Goal: Task Accomplishment & Management: Use online tool/utility

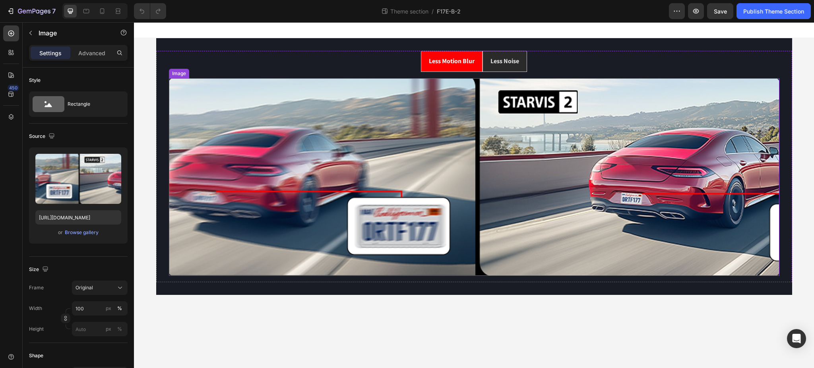
click at [264, 96] on img at bounding box center [474, 176] width 610 height 197
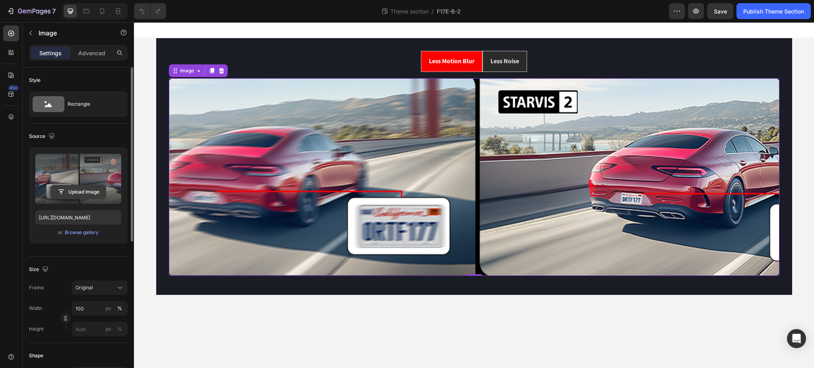
click at [83, 193] on input "file" at bounding box center [78, 192] width 55 height 14
click at [85, 188] on input "file" at bounding box center [78, 192] width 55 height 14
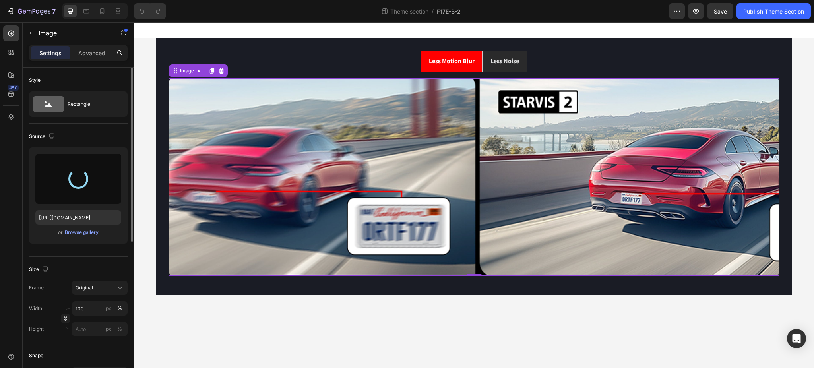
type input "https://cdn.shopify.com/s/files/1/0635/5822/2059/files/gempages_501892664921162…"
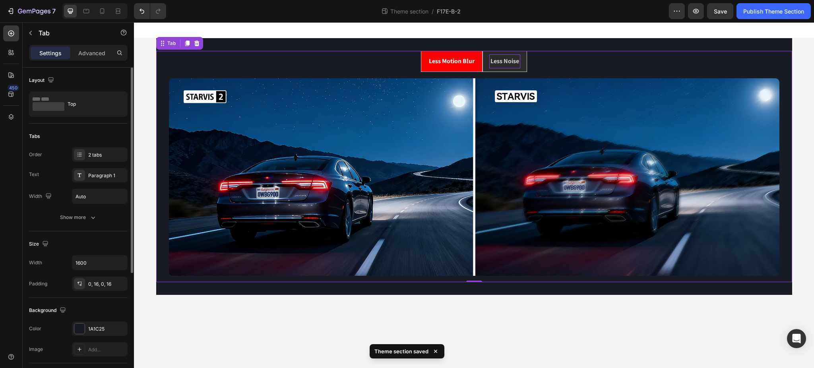
click at [509, 59] on p "Less Noise" at bounding box center [504, 62] width 29 height 12
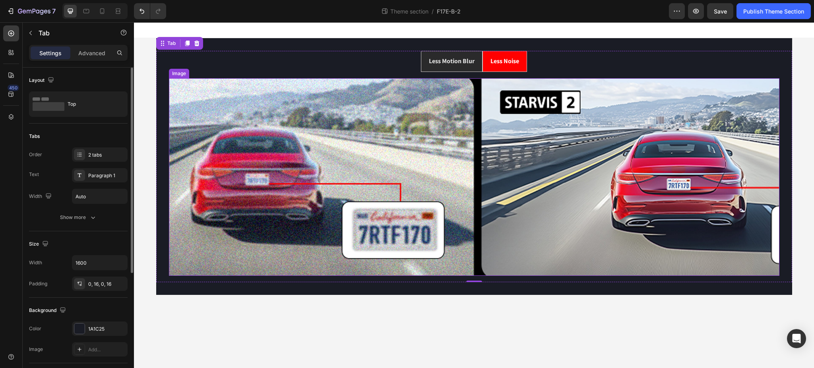
click at [384, 162] on img at bounding box center [474, 176] width 610 height 197
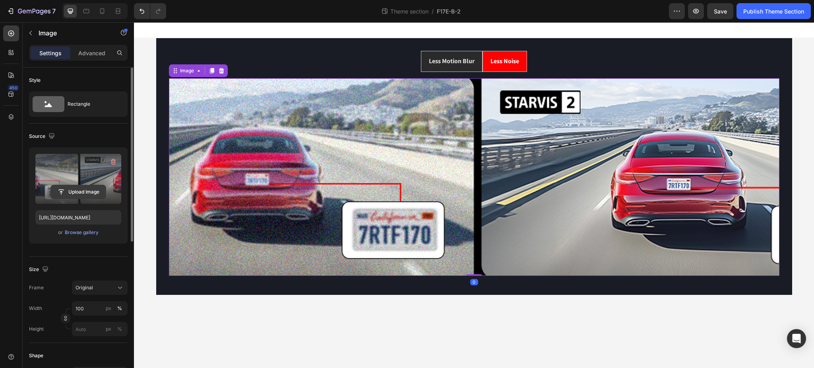
click at [79, 190] on input "file" at bounding box center [78, 192] width 55 height 14
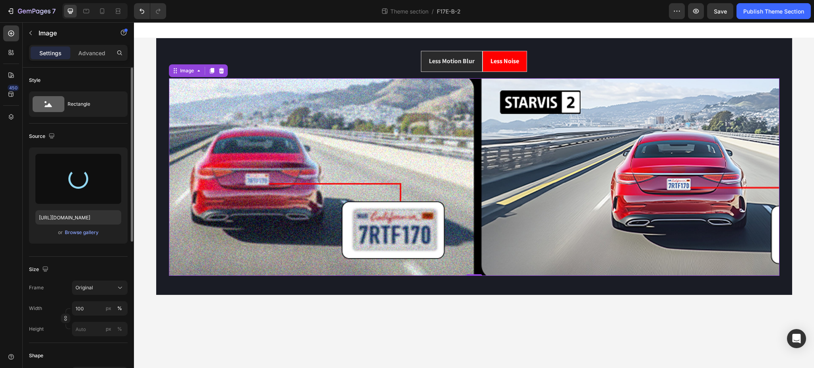
type input "https://cdn.shopify.com/s/files/1/0635/5822/2059/files/gempages_501892664921162…"
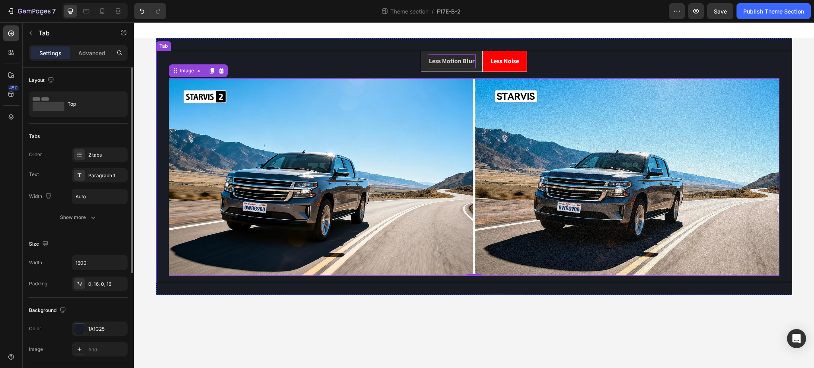
click at [439, 56] on p "Less Motion Blur" at bounding box center [452, 62] width 46 height 12
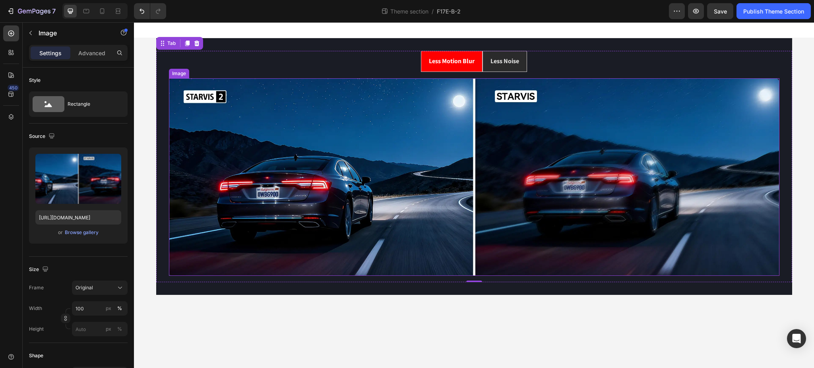
click at [243, 82] on img at bounding box center [474, 176] width 610 height 197
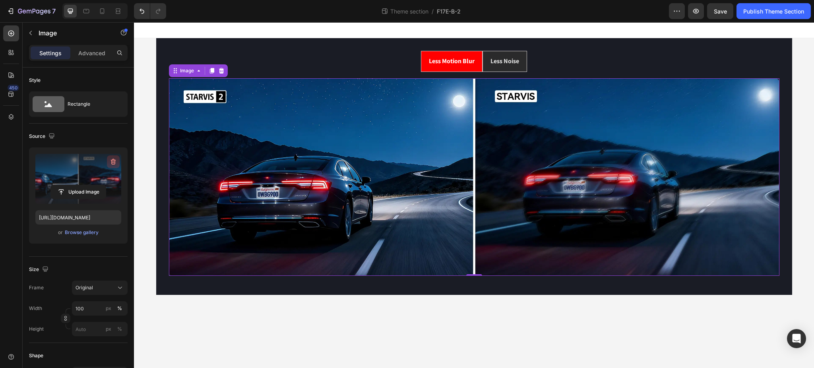
click at [112, 159] on icon "button" at bounding box center [113, 162] width 8 height 8
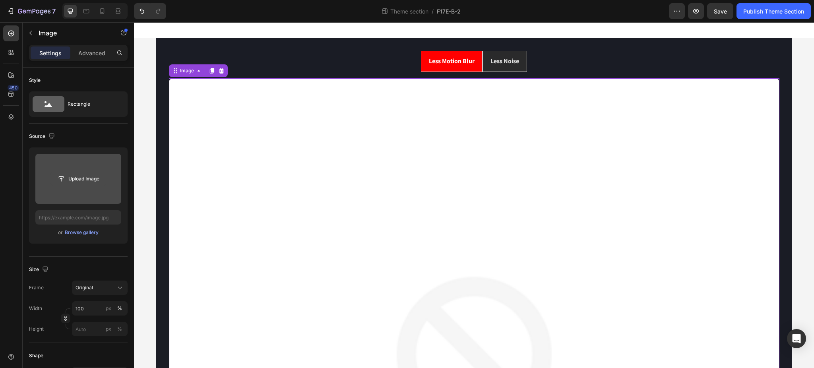
click at [83, 177] on input "file" at bounding box center [78, 179] width 55 height 14
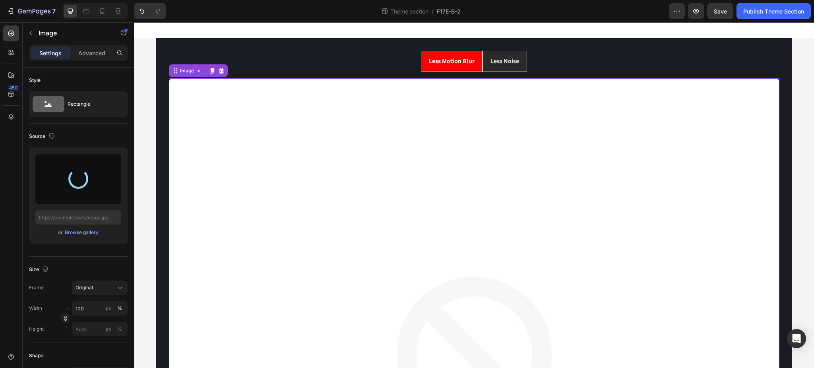
type input "https://cdn.shopify.com/s/files/1/0635/5822/2059/files/gempages_501892664921162…"
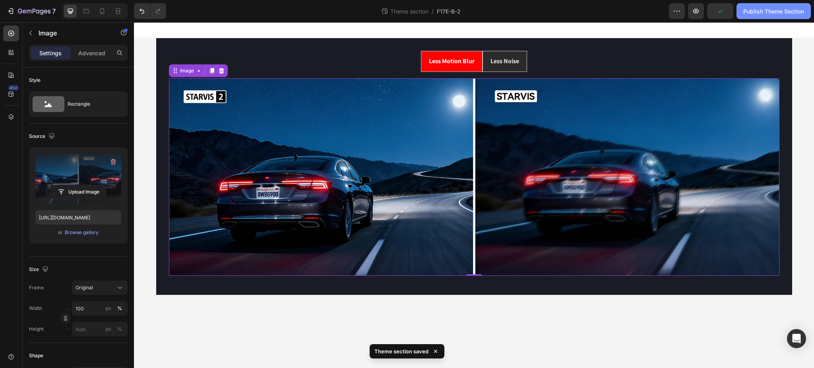
click at [769, 14] on div "Publish Theme Section" at bounding box center [773, 11] width 61 height 8
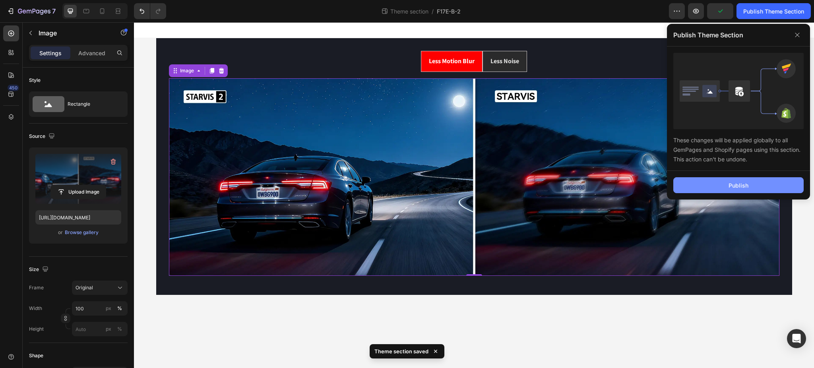
click at [759, 183] on button "Publish" at bounding box center [738, 185] width 130 height 16
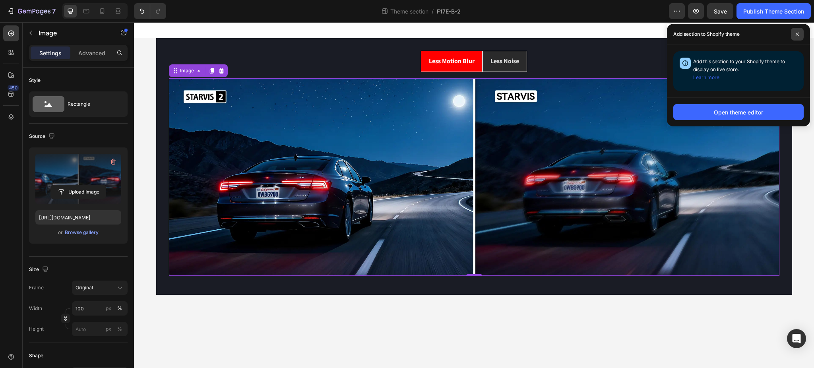
click at [797, 33] on icon at bounding box center [796, 34] width 3 height 3
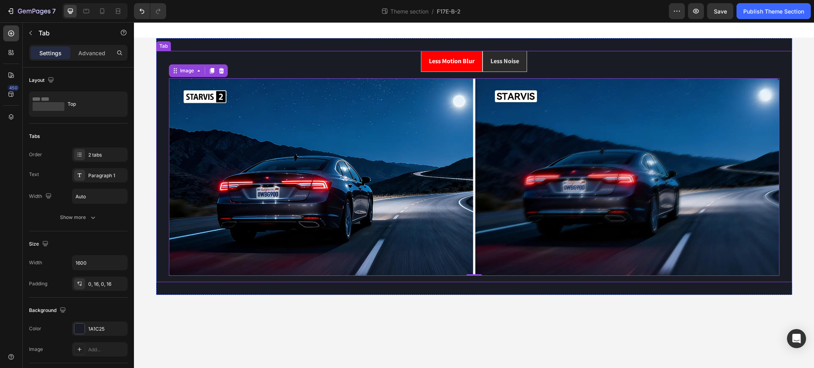
click at [383, 60] on ul "Less Motion Blur Less Noise" at bounding box center [473, 61] width 623 height 21
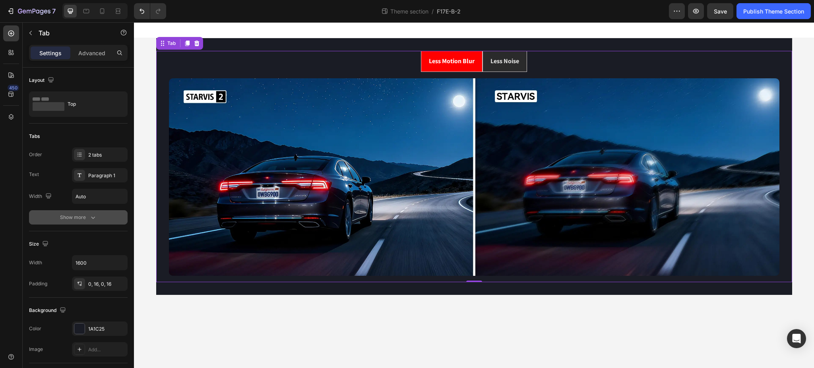
click at [81, 216] on div "Show more" at bounding box center [78, 217] width 37 height 8
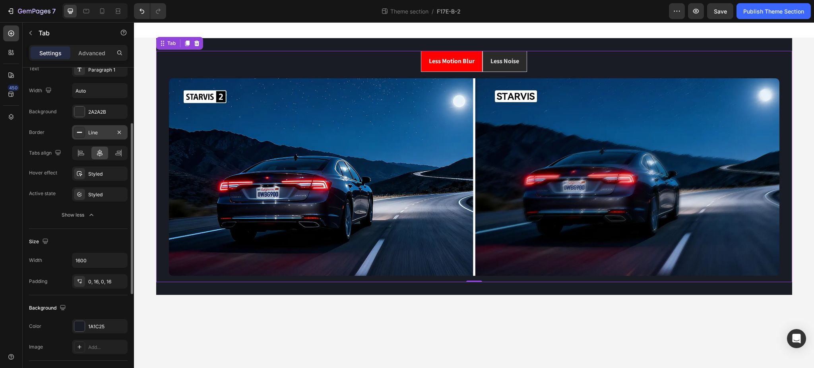
scroll to position [53, 0]
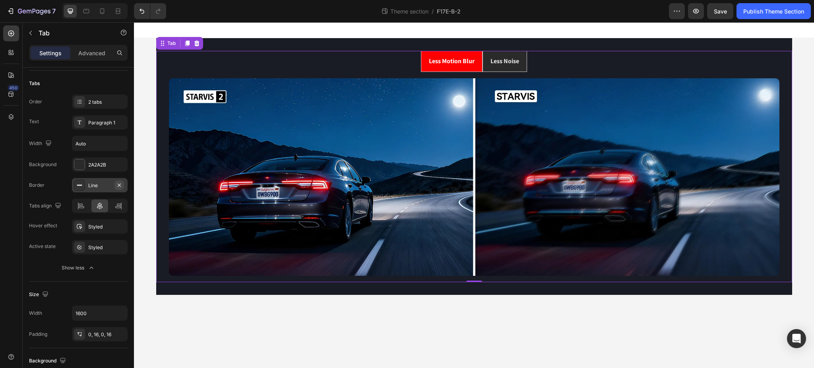
click at [119, 184] on icon "button" at bounding box center [119, 184] width 3 height 3
click at [102, 249] on div "Styled" at bounding box center [99, 247] width 23 height 7
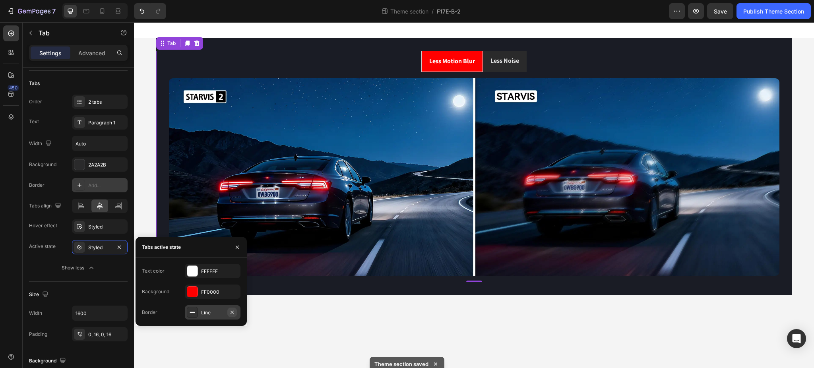
click at [234, 314] on icon "button" at bounding box center [232, 312] width 6 height 6
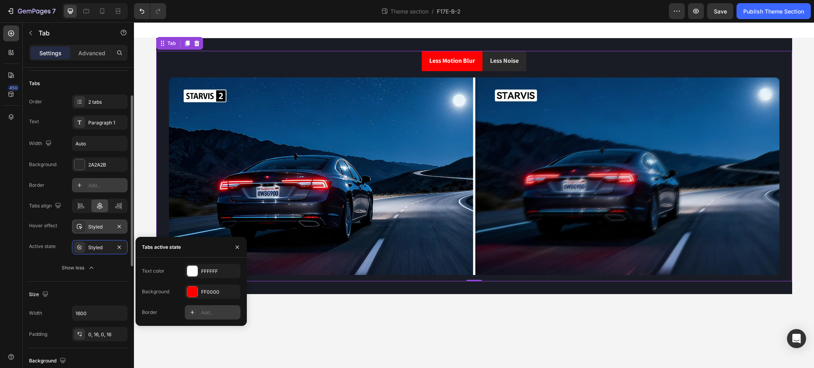
click at [95, 227] on div "Styled" at bounding box center [99, 226] width 23 height 7
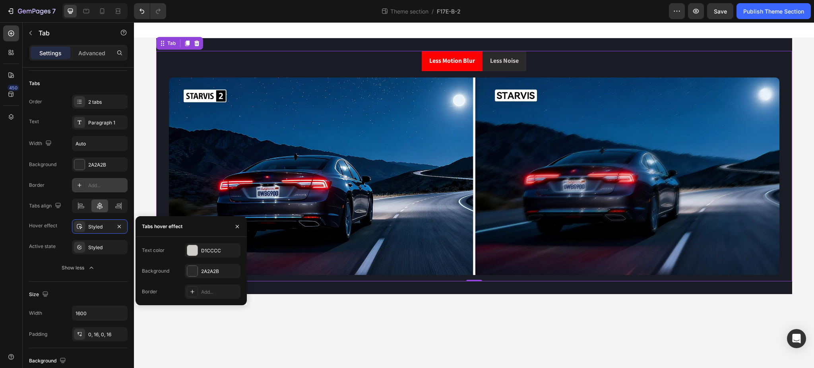
click at [523, 68] on li "Less Noise" at bounding box center [504, 61] width 44 height 20
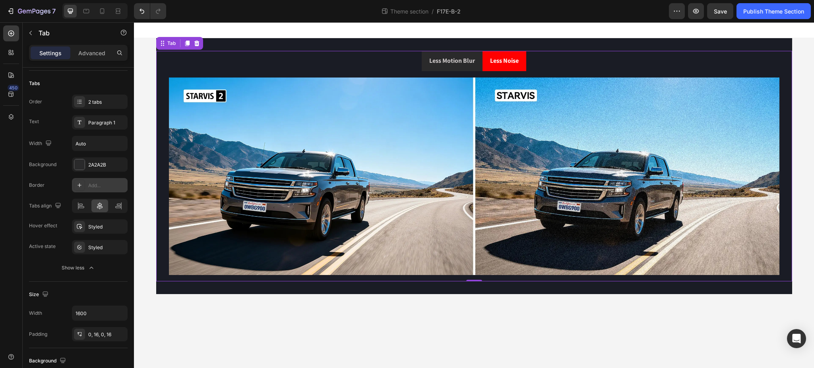
click at [474, 68] on li "Less Motion Blur" at bounding box center [452, 61] width 61 height 20
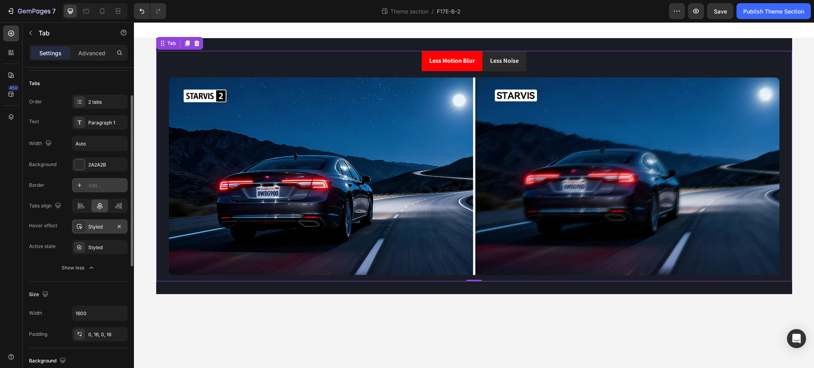
click at [75, 229] on div at bounding box center [79, 226] width 11 height 11
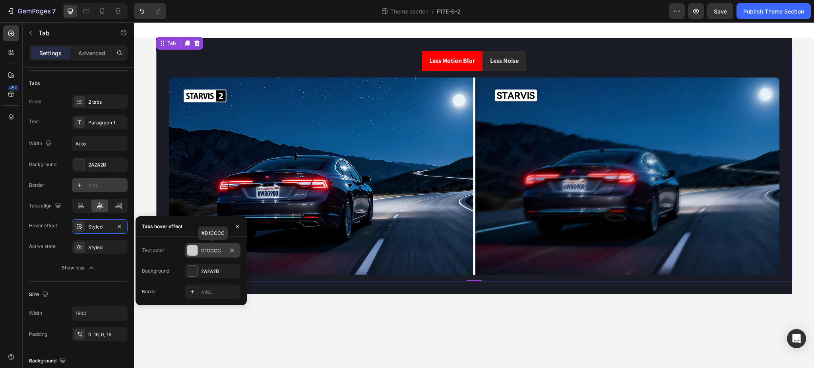
click at [198, 251] on div "D1CCCC" at bounding box center [213, 250] width 56 height 14
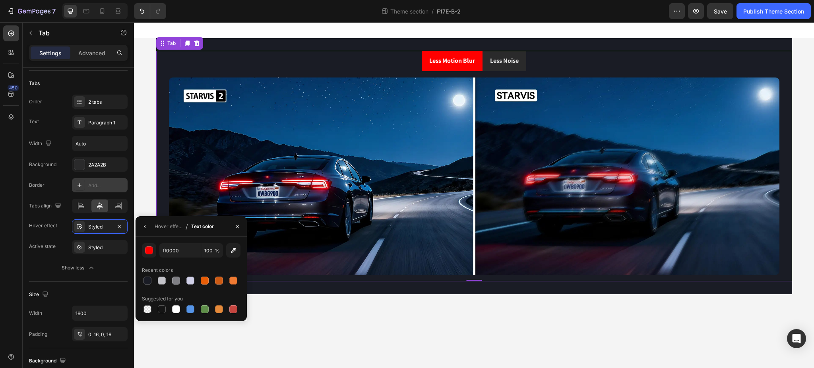
type input "FF0000"
click at [224, 237] on div "FF0000 100 % Recent colors Suggested for you" at bounding box center [190, 279] width 111 height 84
click at [151, 238] on div "FF0000 100 % Recent colors Suggested for you" at bounding box center [190, 279] width 111 height 84
click at [145, 229] on icon "button" at bounding box center [145, 226] width 6 height 6
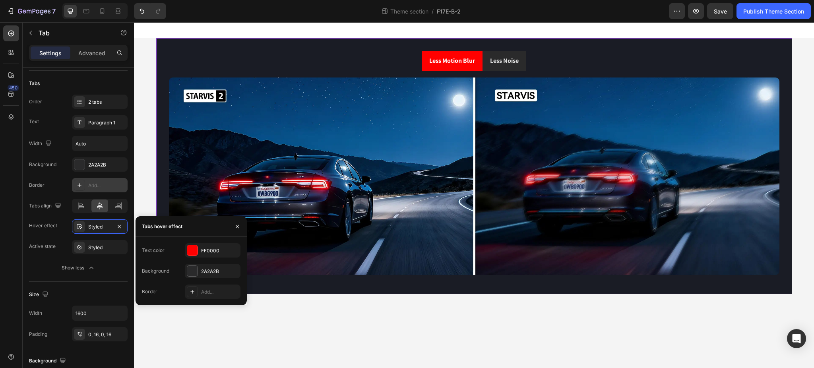
click at [370, 42] on div "Less Motion Blur Less Noise Image Image Tab" at bounding box center [474, 166] width 636 height 256
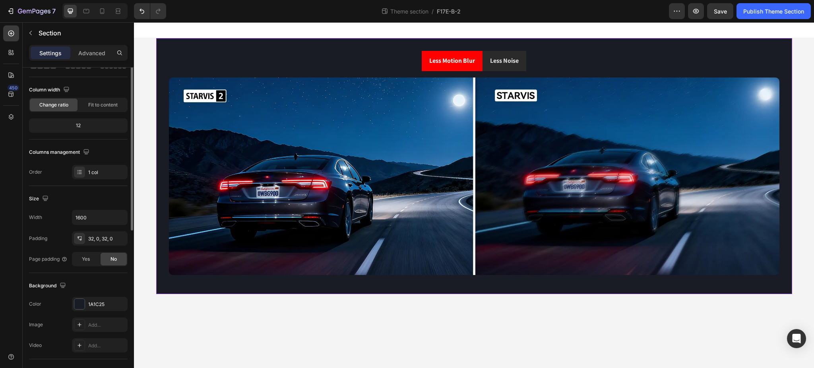
scroll to position [0, 0]
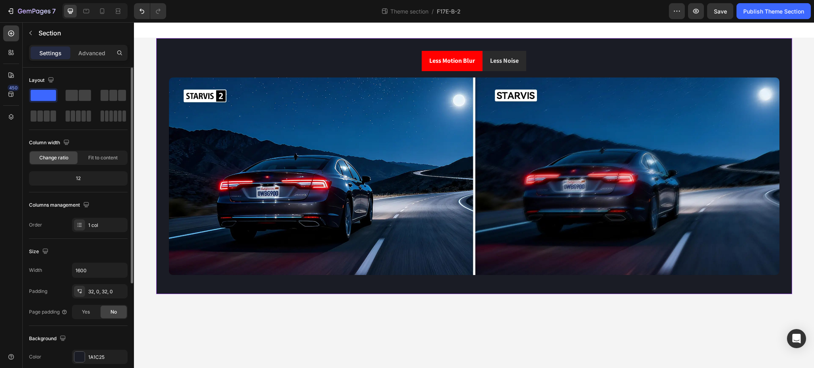
click at [370, 42] on div "Less Motion Blur Less Noise Image Image Tab" at bounding box center [474, 166] width 636 height 256
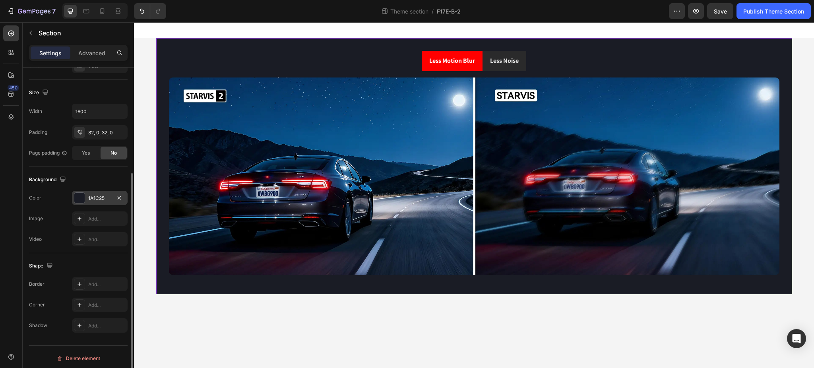
click at [97, 195] on div "1A1C25" at bounding box center [99, 198] width 23 height 7
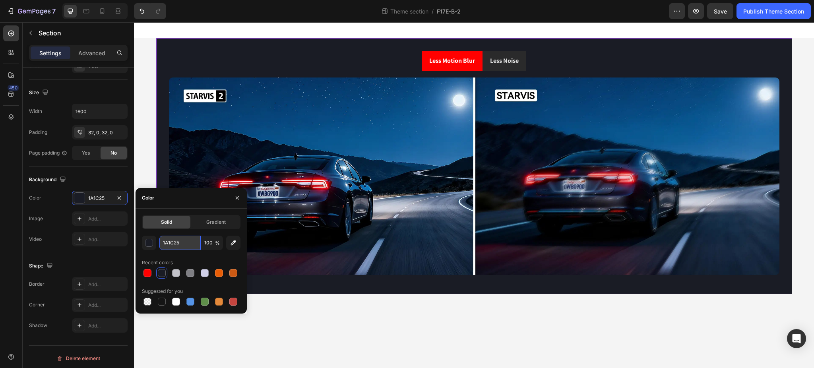
click at [187, 242] on input "1A1C25" at bounding box center [179, 243] width 41 height 14
drag, startPoint x: 559, startPoint y: 68, endPoint x: 554, endPoint y: 68, distance: 5.6
click at [560, 68] on ul "Less Motion Blur Less Noise" at bounding box center [473, 61] width 623 height 20
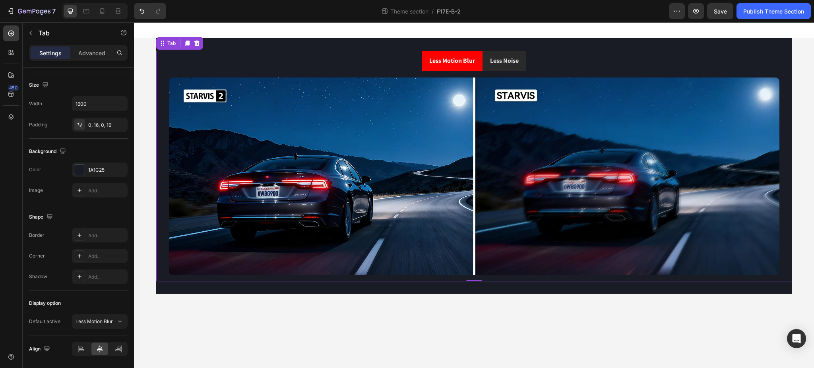
scroll to position [0, 0]
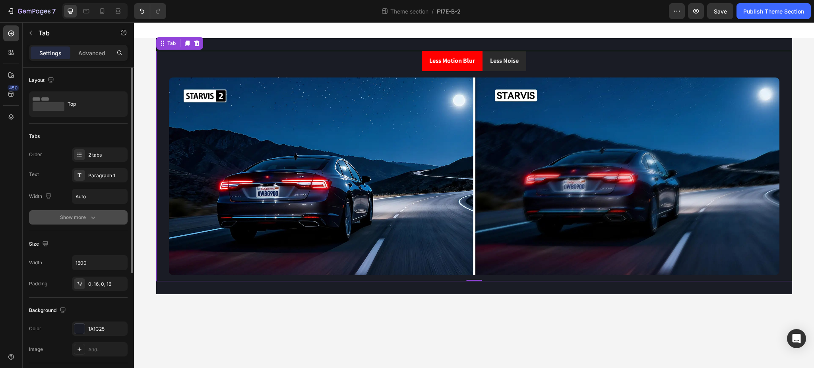
click at [81, 218] on div "Show more" at bounding box center [78, 217] width 37 height 8
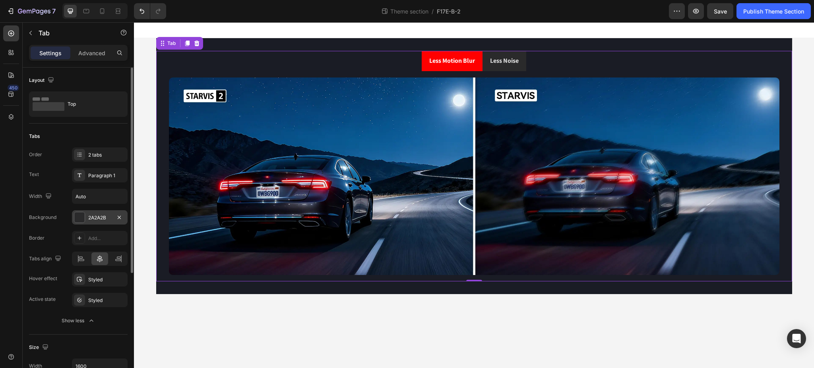
click at [92, 215] on div "2A2A2B" at bounding box center [99, 217] width 23 height 7
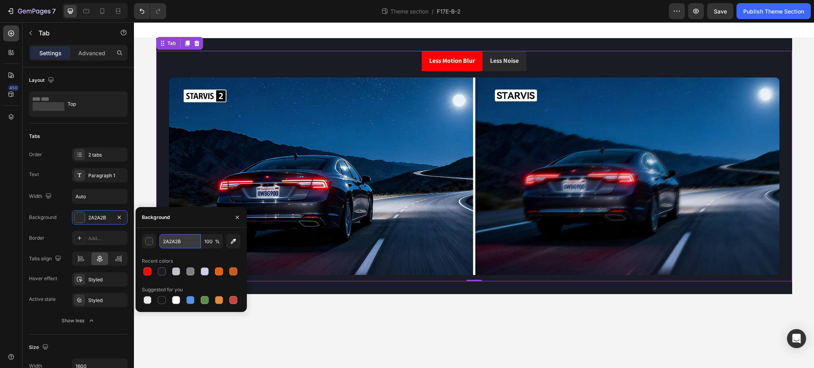
click at [188, 239] on input "2A2A2B" at bounding box center [179, 241] width 41 height 14
paste input "1A1C25"
type input "1A1C25"
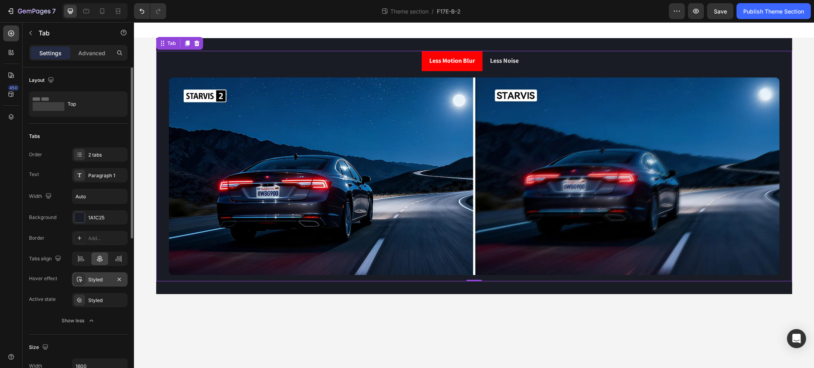
click at [83, 282] on div at bounding box center [79, 279] width 11 height 11
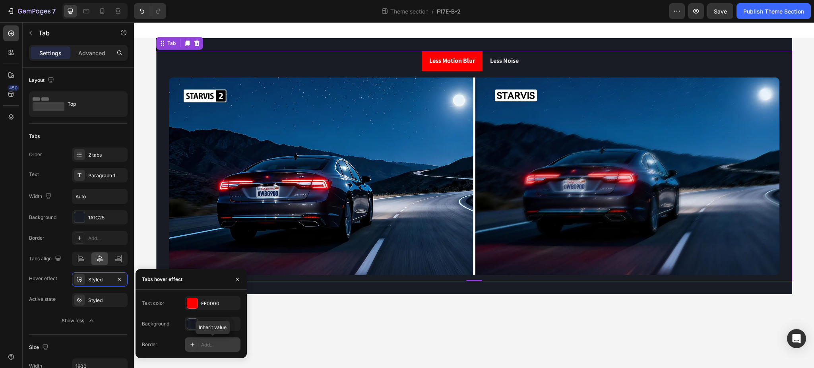
click at [204, 344] on div "Add..." at bounding box center [219, 344] width 37 height 7
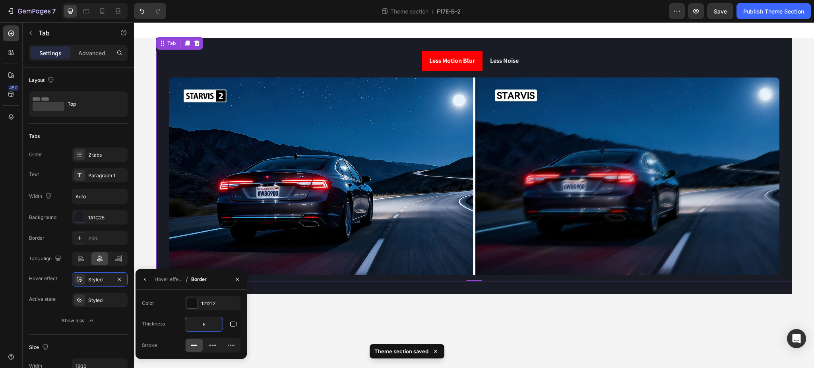
type input "5"
click at [172, 317] on div "Thickness 5" at bounding box center [191, 324] width 99 height 15
click at [195, 304] on div at bounding box center [192, 303] width 10 height 10
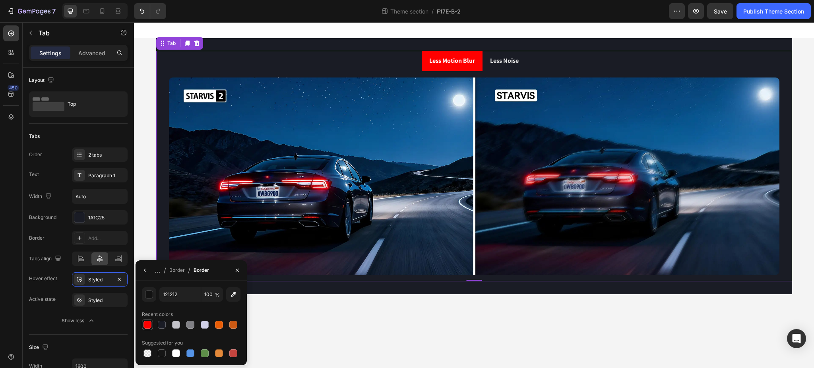
click at [144, 325] on div at bounding box center [147, 325] width 8 height 8
click at [216, 279] on div "... / Border / Border" at bounding box center [190, 270] width 111 height 21
click at [147, 270] on icon "button" at bounding box center [145, 270] width 6 height 6
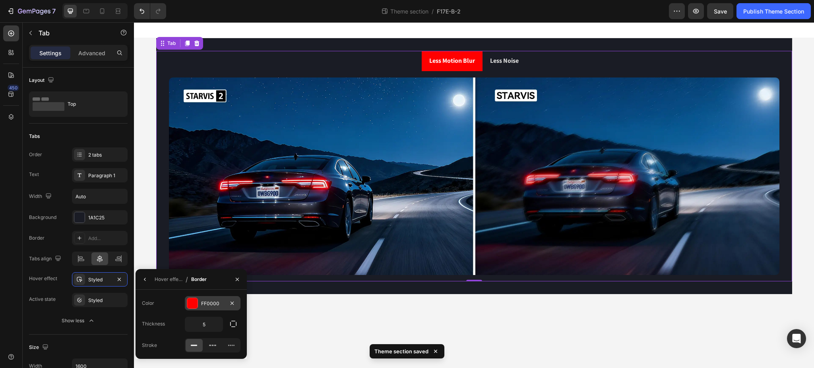
click at [194, 301] on div at bounding box center [192, 303] width 10 height 10
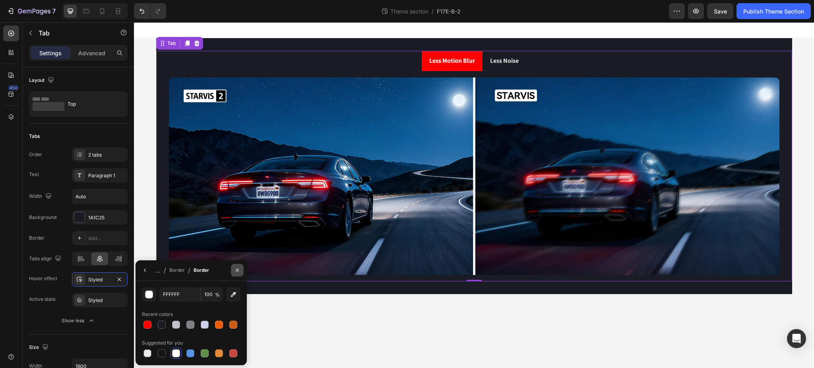
drag, startPoint x: 207, startPoint y: 284, endPoint x: 238, endPoint y: 264, distance: 36.9
click at [207, 284] on div "FFFFFF 100 % Recent colors Suggested for you" at bounding box center [190, 323] width 111 height 84
type input "FF0000"
click at [145, 269] on icon "button" at bounding box center [145, 270] width 6 height 6
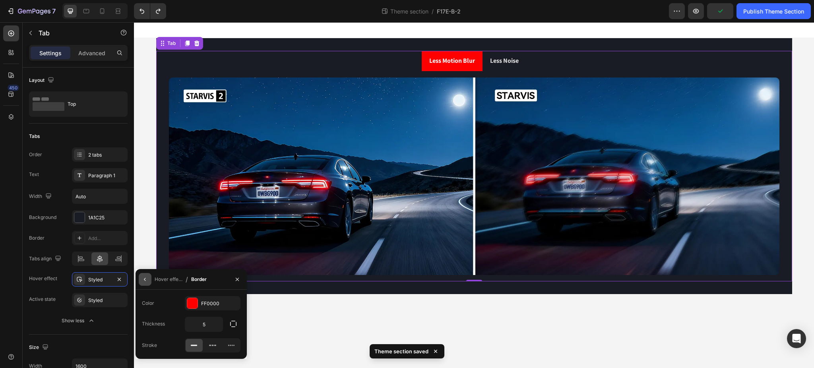
click at [145, 278] on icon "button" at bounding box center [145, 279] width 6 height 6
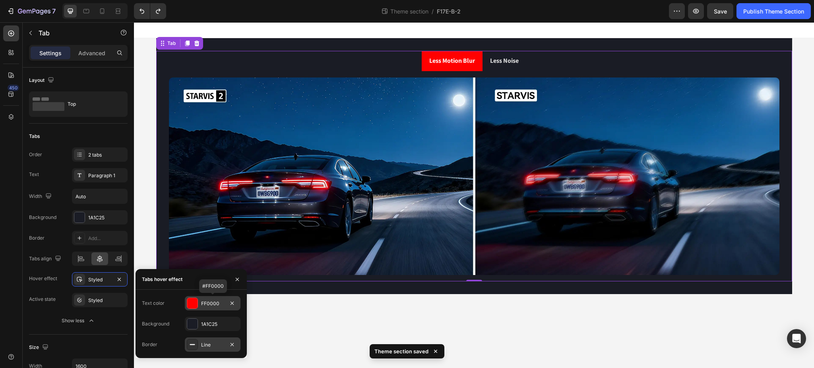
click at [204, 303] on div "FF0000" at bounding box center [212, 303] width 23 height 7
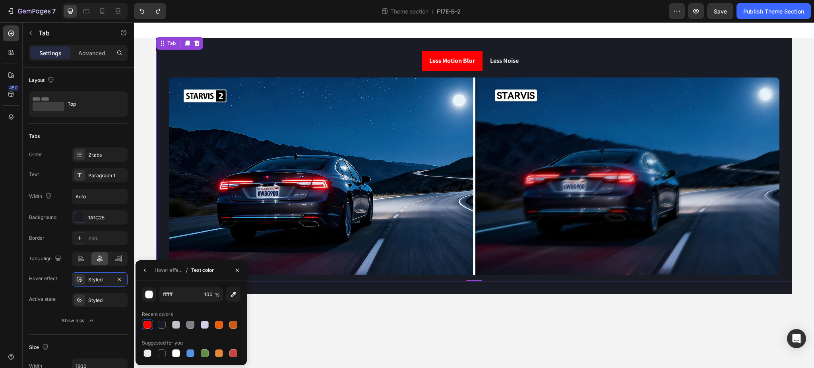
type input "FFFFFF"
click at [223, 278] on div "Hover effect / Text color" at bounding box center [190, 270] width 111 height 21
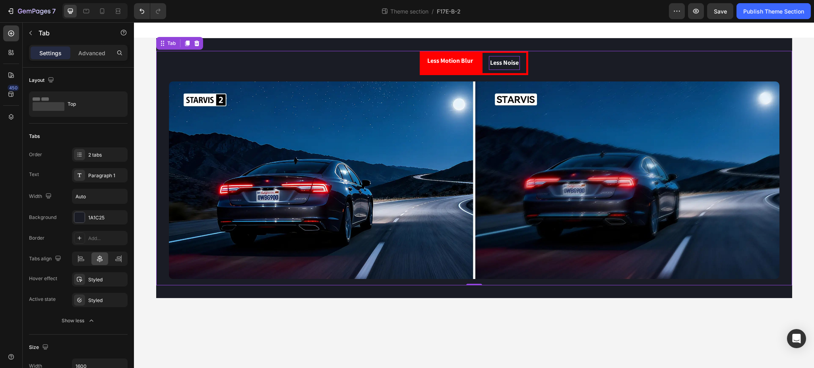
click at [515, 66] on p "Less Noise" at bounding box center [504, 63] width 29 height 12
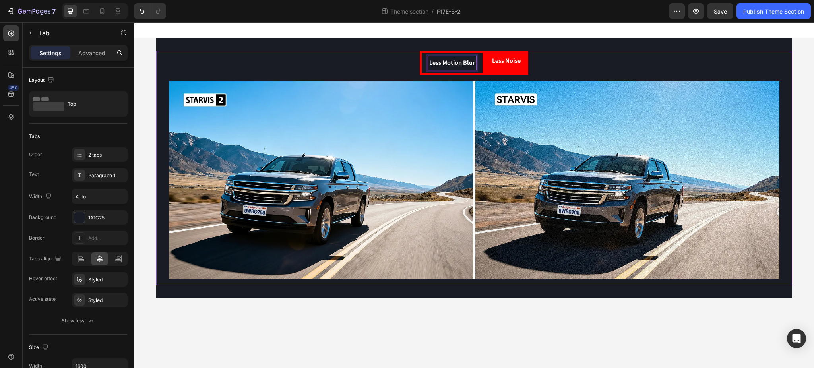
click at [458, 64] on p "Less Motion Blur" at bounding box center [452, 63] width 46 height 12
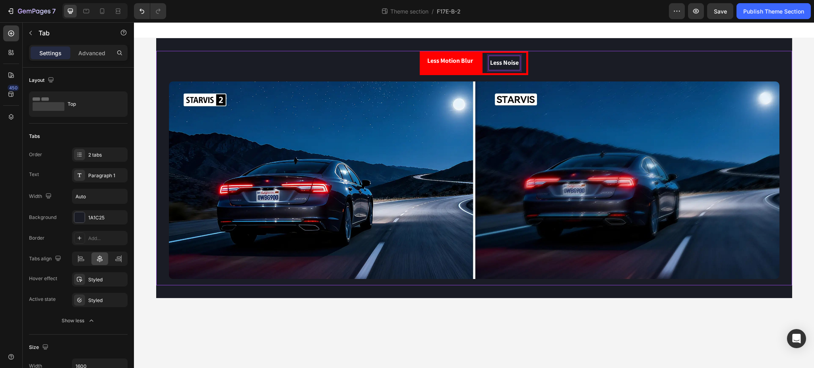
click at [510, 64] on p "Less Noise" at bounding box center [504, 63] width 29 height 12
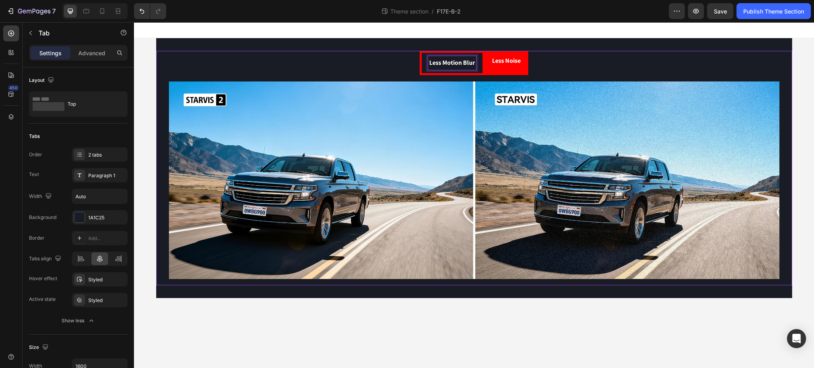
click at [458, 68] on p "Less Motion Blur" at bounding box center [452, 63] width 46 height 12
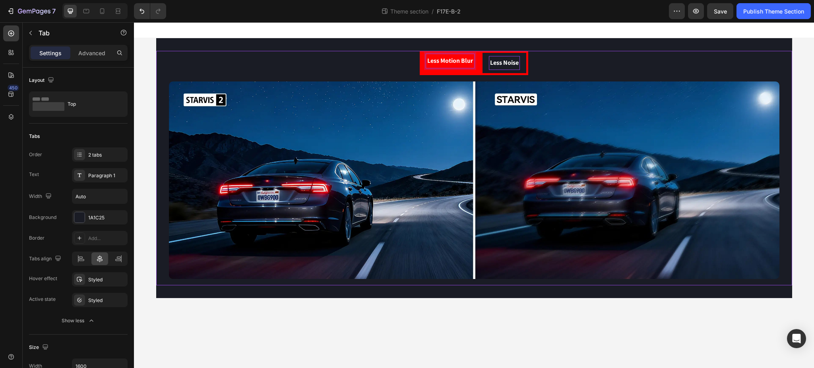
click at [508, 63] on p "Less Noise" at bounding box center [504, 63] width 29 height 12
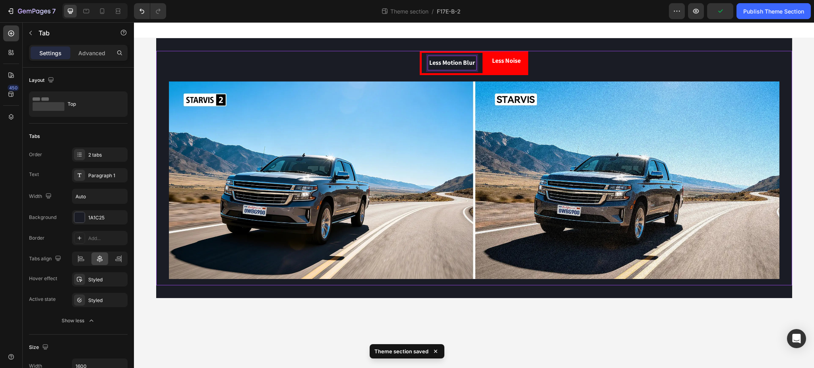
click at [443, 64] on p "Less Motion Blur" at bounding box center [452, 63] width 46 height 12
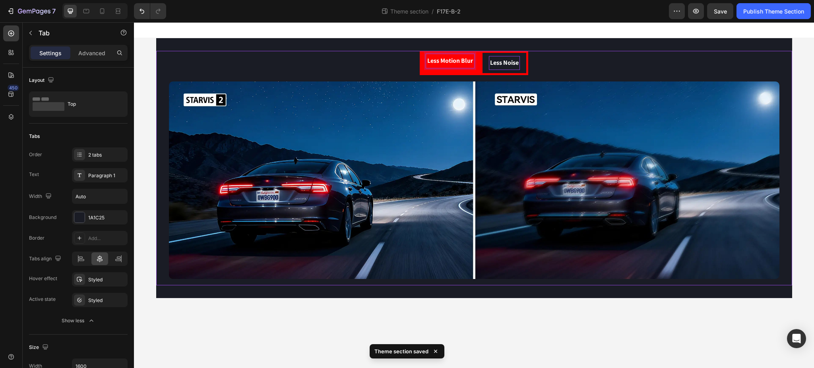
click at [502, 62] on p "Less Noise" at bounding box center [504, 63] width 29 height 12
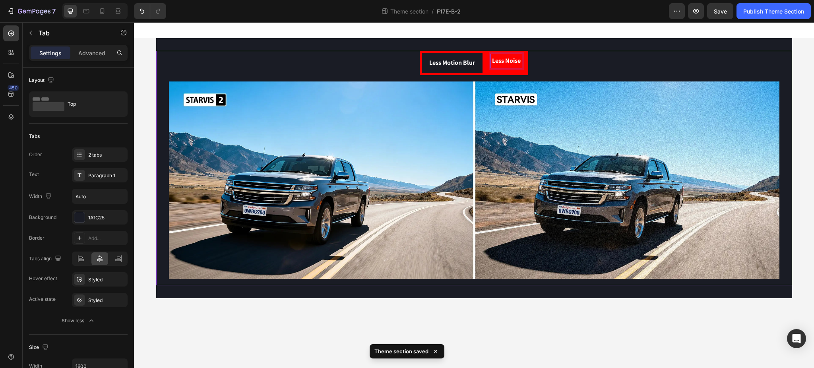
click at [440, 70] on li "Less Motion Blur" at bounding box center [452, 63] width 65 height 24
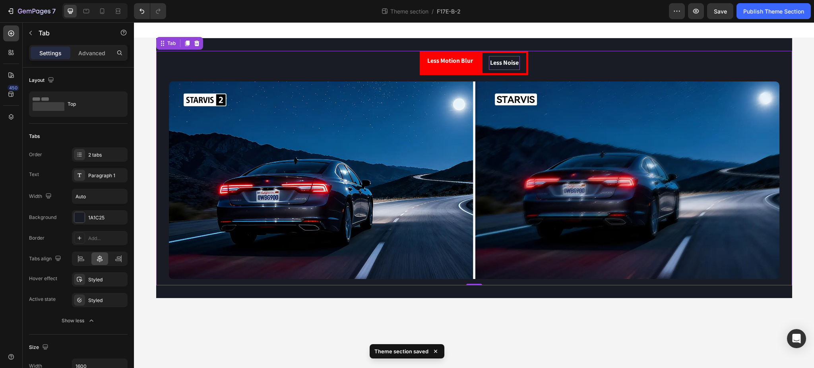
click at [502, 66] on p "Less Noise" at bounding box center [504, 63] width 29 height 12
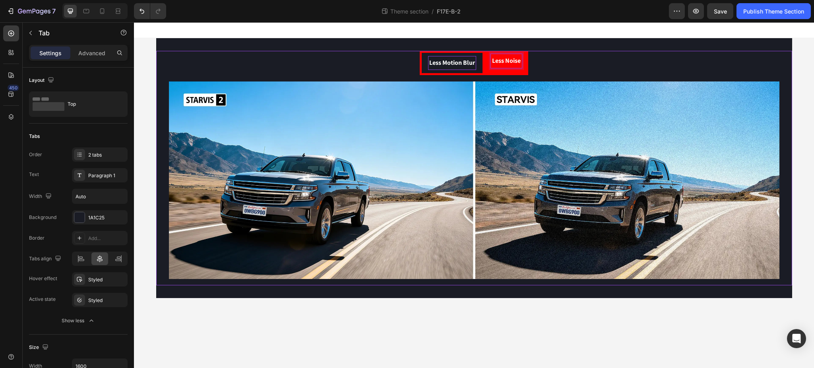
click at [453, 65] on p "Less Motion Blur" at bounding box center [452, 63] width 46 height 12
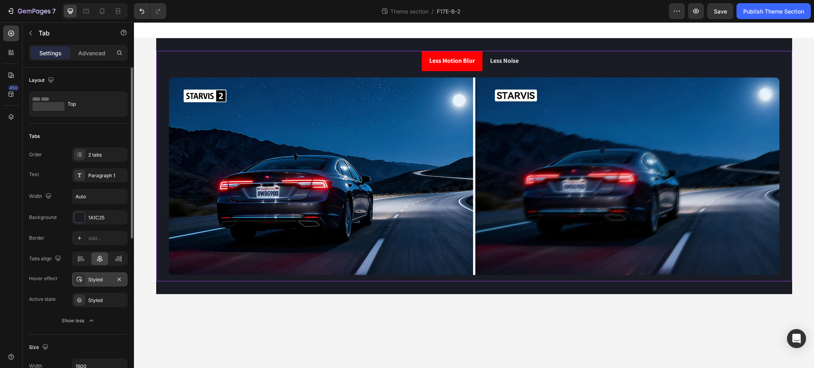
click at [83, 277] on div at bounding box center [79, 279] width 11 height 11
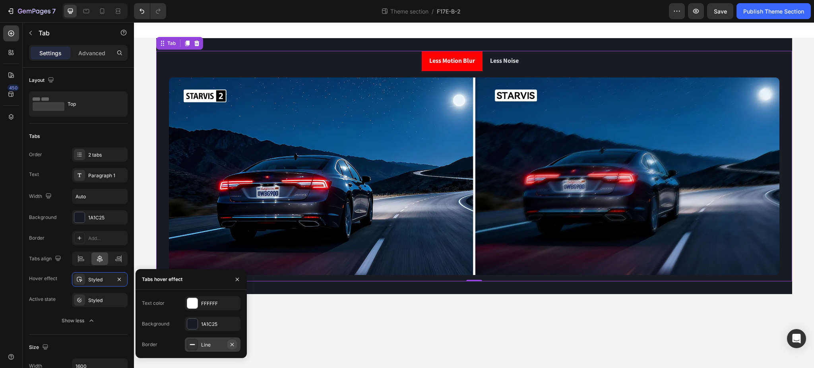
click at [233, 343] on icon "button" at bounding box center [232, 344] width 6 height 6
click at [193, 327] on div at bounding box center [192, 324] width 10 height 10
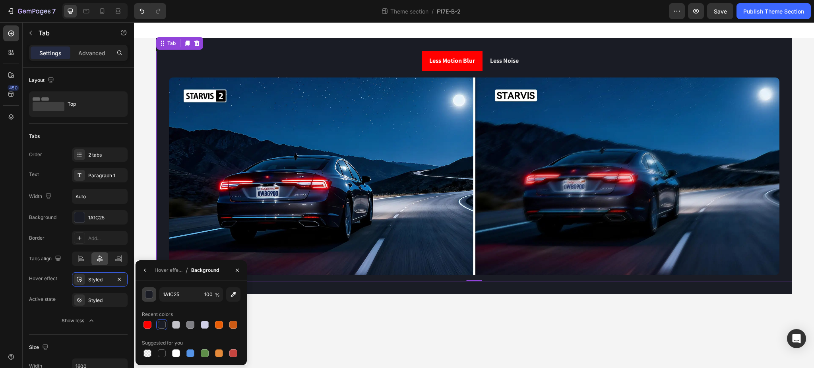
click at [149, 298] on div "button" at bounding box center [149, 295] width 8 height 8
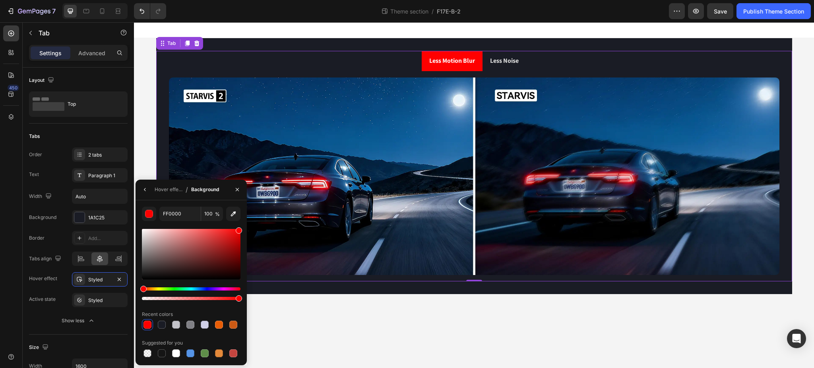
click at [153, 205] on div "FF0000 100 % Recent colors Suggested for you" at bounding box center [190, 282] width 111 height 165
drag, startPoint x: 237, startPoint y: 233, endPoint x: 233, endPoint y: 232, distance: 4.4
click at [233, 232] on div at bounding box center [234, 234] width 6 height 6
drag, startPoint x: 234, startPoint y: 234, endPoint x: 211, endPoint y: 226, distance: 24.1
click at [211, 226] on div "FF2323 100 % Recent colors Suggested for you" at bounding box center [191, 283] width 99 height 152
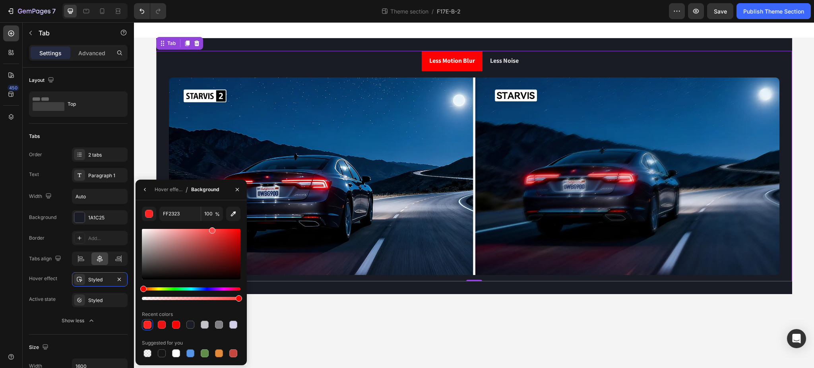
type input "FF4C4C"
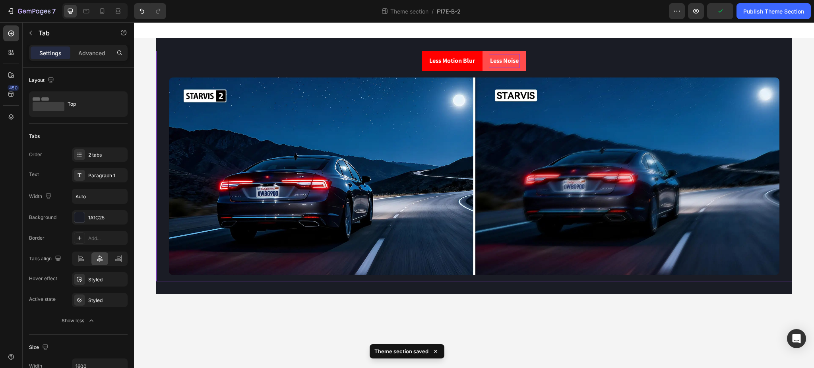
click at [522, 63] on li "Less Noise" at bounding box center [504, 61] width 44 height 20
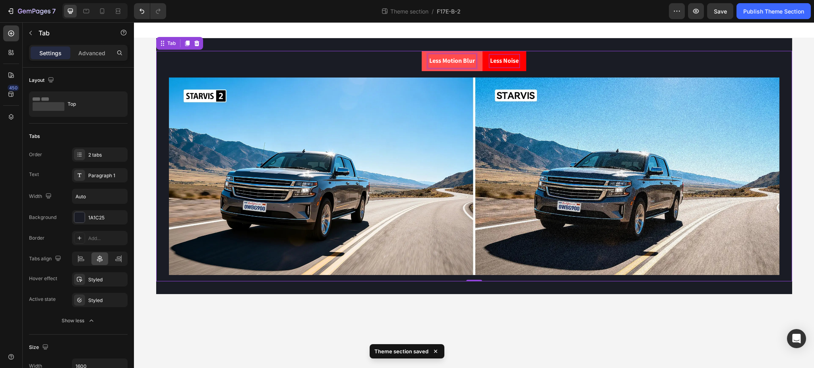
click at [447, 63] on p "Less Motion Blur" at bounding box center [452, 61] width 46 height 12
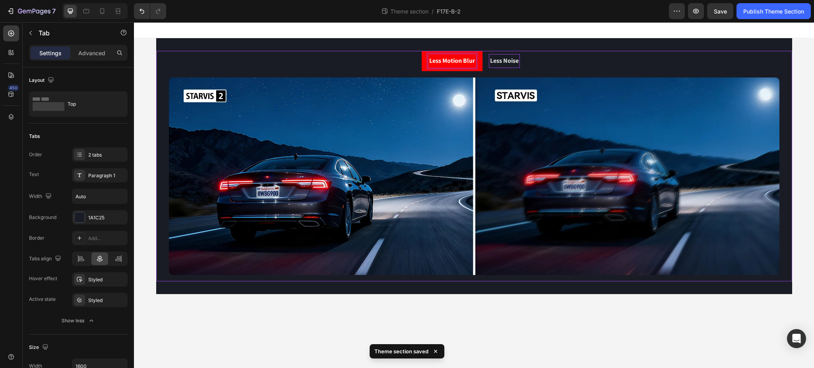
click at [518, 60] on p "Less Noise" at bounding box center [504, 61] width 29 height 12
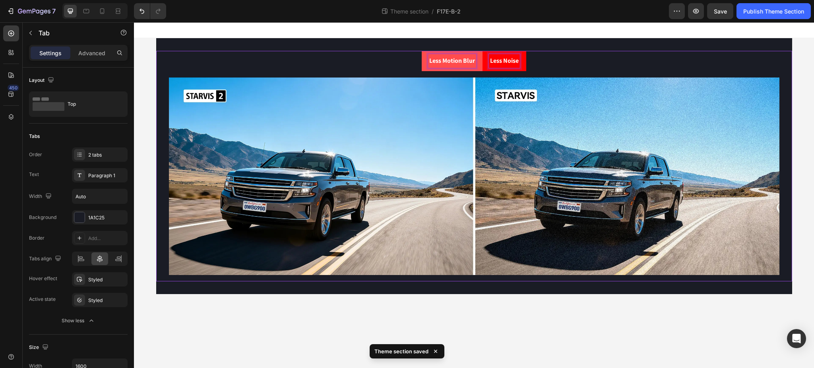
click at [439, 67] on div "Less Motion Blur" at bounding box center [452, 61] width 48 height 14
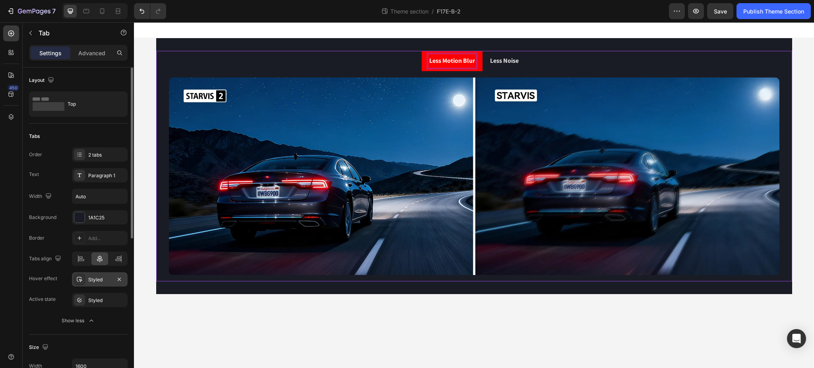
click at [91, 280] on div "Styled" at bounding box center [99, 279] width 23 height 7
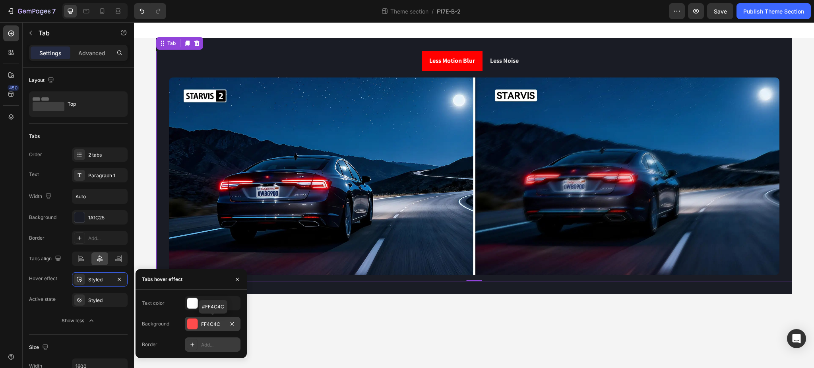
click at [214, 324] on div "FF4C4C" at bounding box center [212, 324] width 23 height 7
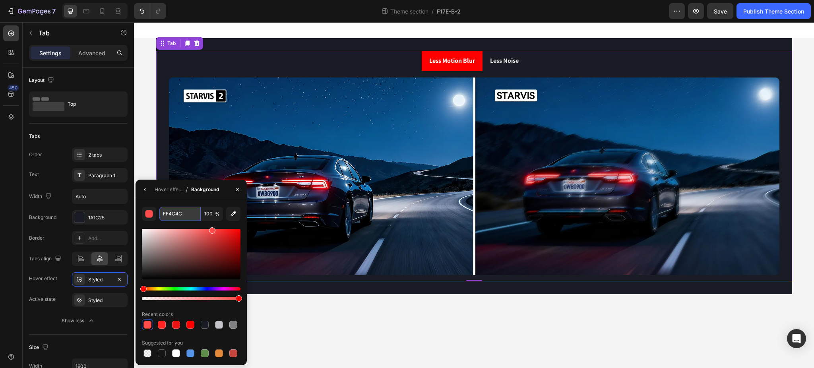
drag, startPoint x: 181, startPoint y: 213, endPoint x: 187, endPoint y: 212, distance: 5.6
click at [181, 213] on input "FF4C4C" at bounding box center [179, 214] width 41 height 14
click at [720, 10] on span "Save" at bounding box center [720, 11] width 13 height 7
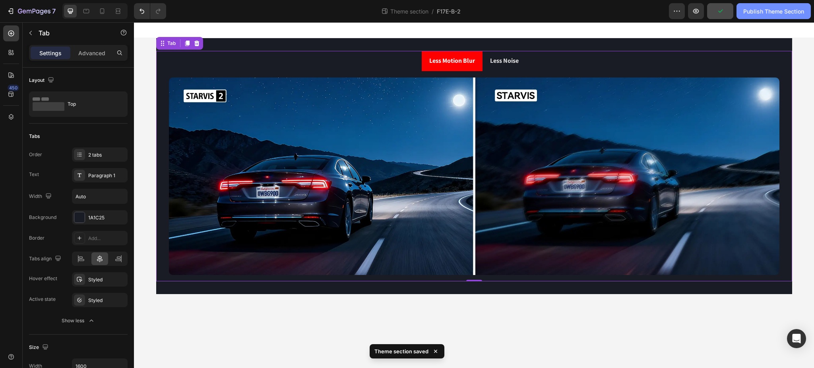
click at [773, 11] on div "Publish Theme Section" at bounding box center [773, 11] width 61 height 8
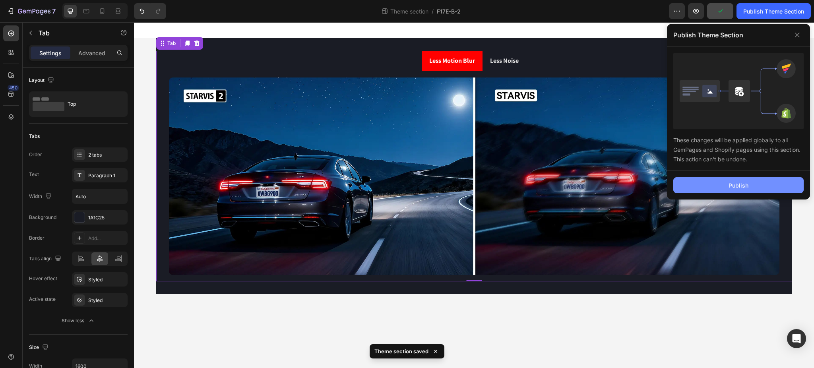
click at [738, 188] on div "Publish" at bounding box center [738, 185] width 20 height 8
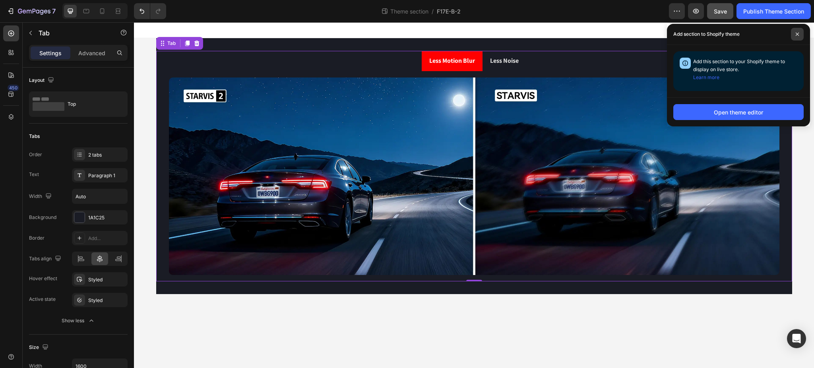
click at [801, 34] on span at bounding box center [797, 34] width 13 height 13
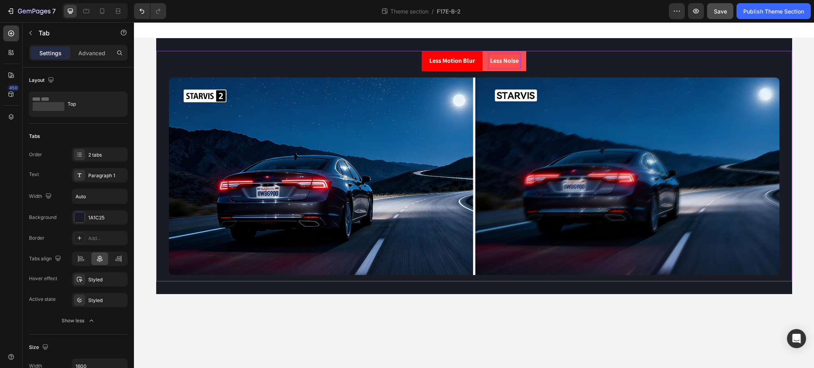
click at [494, 64] on p "Less Noise" at bounding box center [504, 61] width 29 height 12
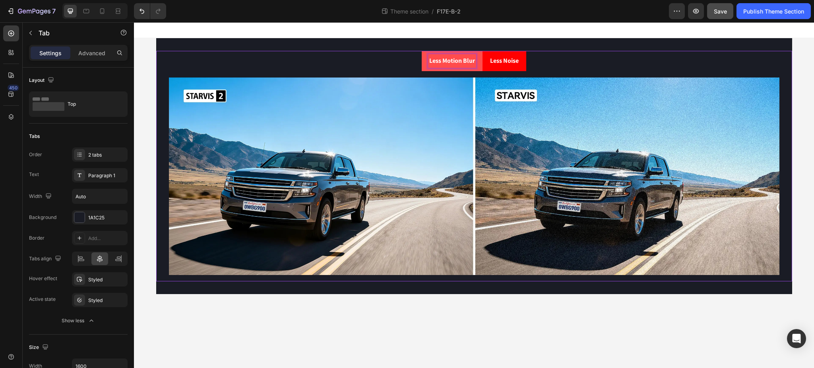
click at [459, 63] on p "Less Motion Blur" at bounding box center [452, 61] width 46 height 12
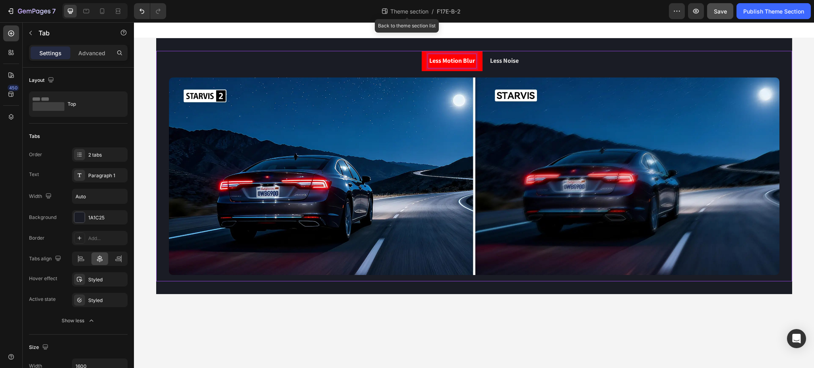
click at [404, 11] on span "Theme section" at bounding box center [409, 11] width 41 height 8
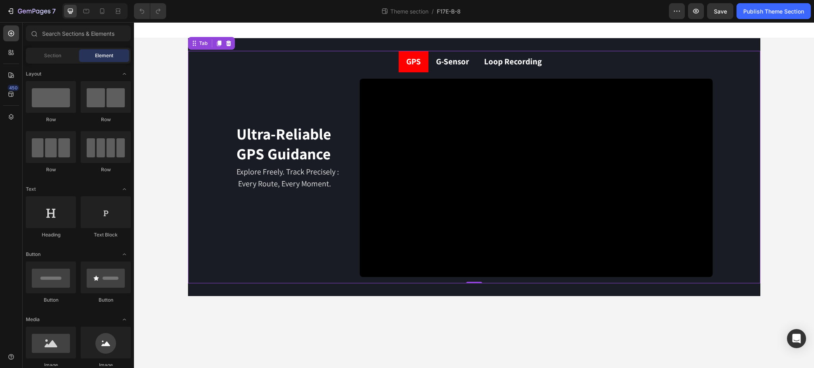
click at [582, 54] on ul "GPS G-Sensor Loop Recording" at bounding box center [474, 61] width 572 height 21
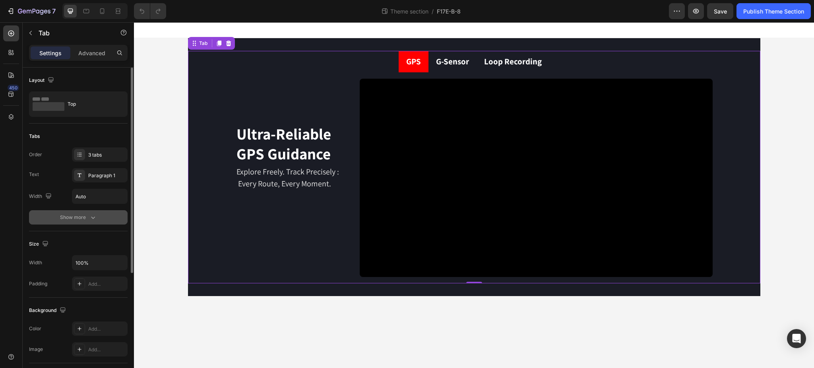
click at [74, 216] on div "Show more" at bounding box center [78, 217] width 37 height 8
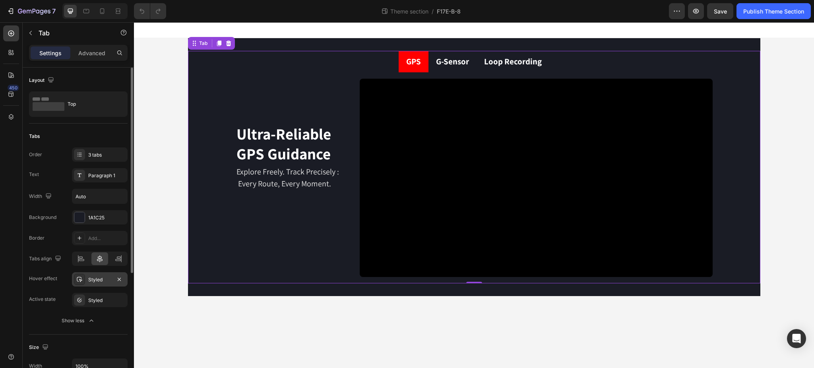
click at [83, 282] on div at bounding box center [79, 279] width 11 height 11
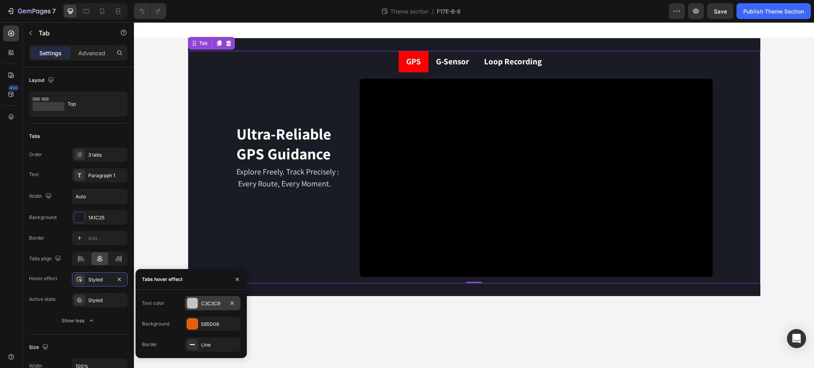
click at [195, 305] on div at bounding box center [192, 303] width 10 height 10
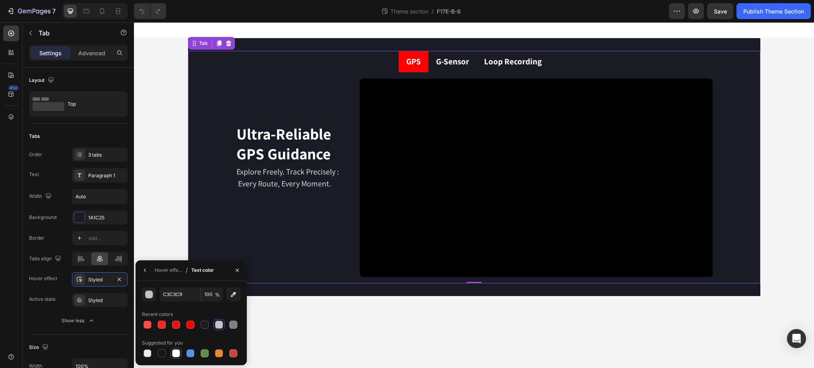
click at [178, 354] on div at bounding box center [176, 353] width 8 height 8
type input "FFFFFF"
click at [149, 270] on button "button" at bounding box center [145, 270] width 13 height 13
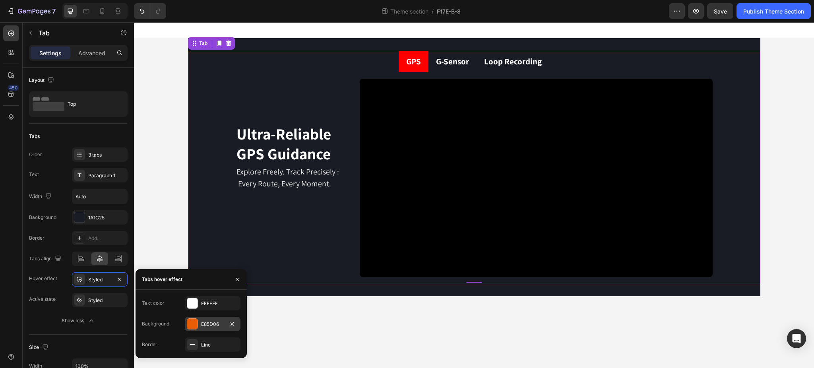
click at [207, 325] on div "E85D06" at bounding box center [212, 324] width 23 height 7
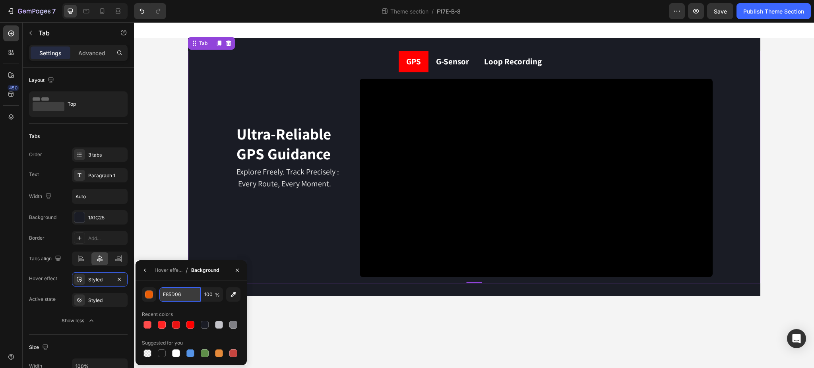
click at [186, 294] on input "E85D06" at bounding box center [179, 294] width 41 height 14
paste input "FF4C4C"
type input "FF4C4C"
click at [162, 284] on div "FF4C4C 100 % Recent colors Suggested for you" at bounding box center [190, 323] width 111 height 84
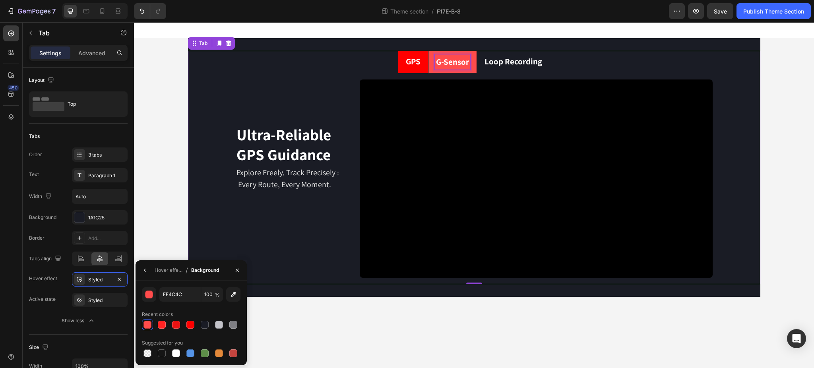
drag, startPoint x: 448, startPoint y: 64, endPoint x: 460, endPoint y: 65, distance: 12.0
click at [448, 64] on p "G-Sensor" at bounding box center [452, 62] width 33 height 13
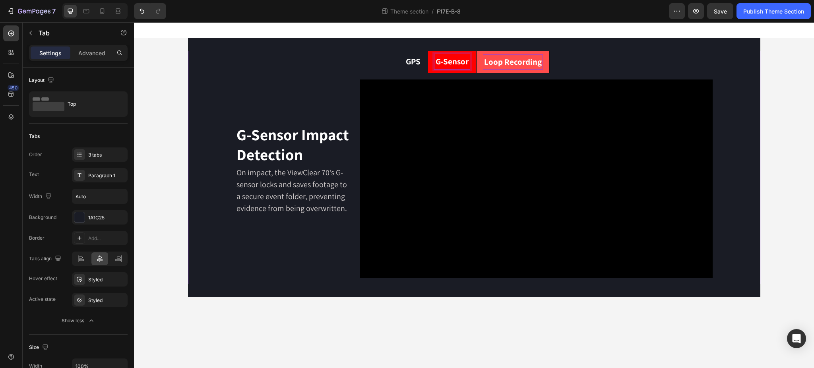
click at [514, 58] on p "Loop Recording" at bounding box center [513, 62] width 58 height 13
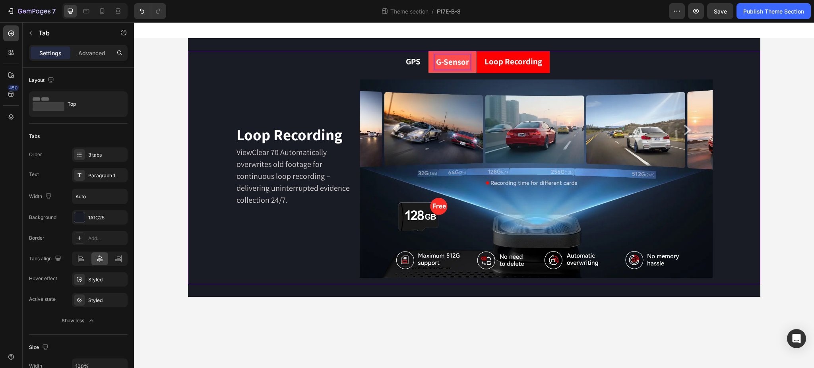
click at [453, 64] on p "G-Sensor" at bounding box center [452, 62] width 33 height 13
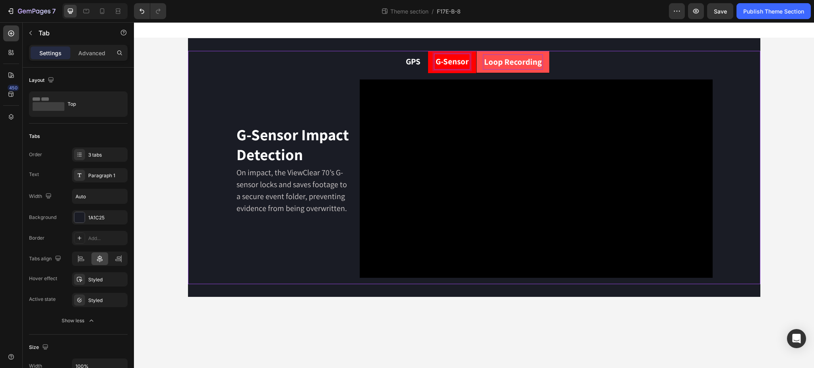
click at [499, 63] on p "Loop Recording" at bounding box center [513, 62] width 58 height 13
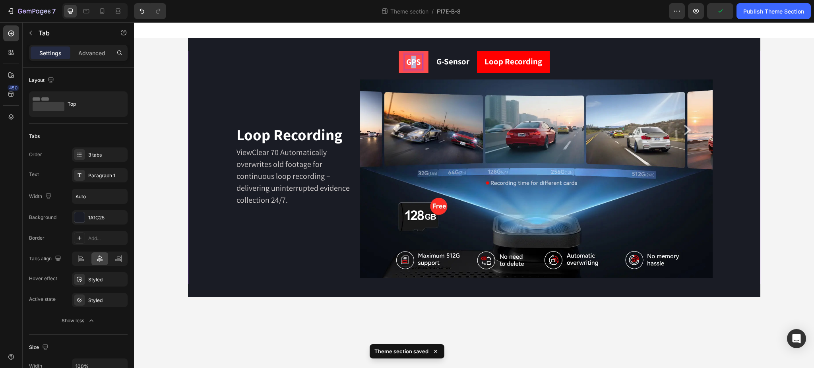
drag, startPoint x: 414, startPoint y: 63, endPoint x: 427, endPoint y: 62, distance: 13.2
click at [414, 63] on p "GPS" at bounding box center [413, 62] width 15 height 13
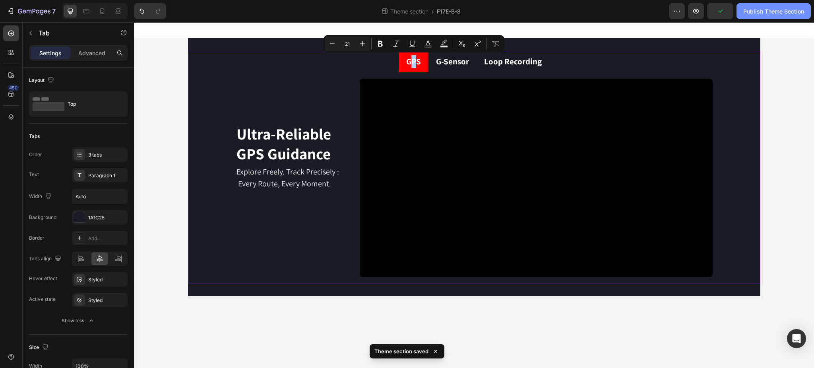
click at [751, 4] on button "Publish Theme Section" at bounding box center [773, 11] width 74 height 16
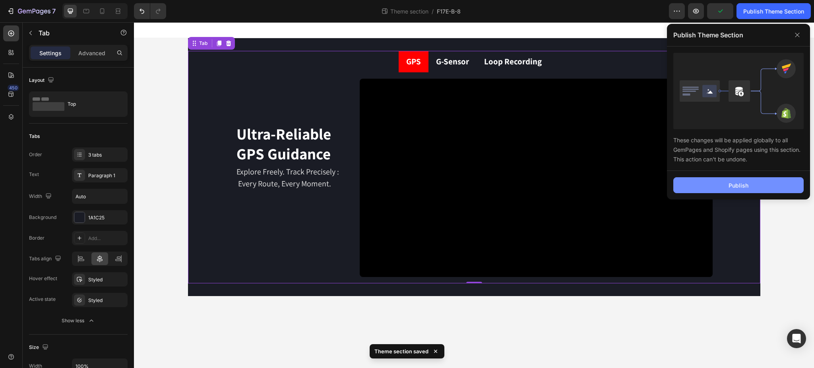
click at [734, 183] on div "Publish" at bounding box center [738, 185] width 20 height 8
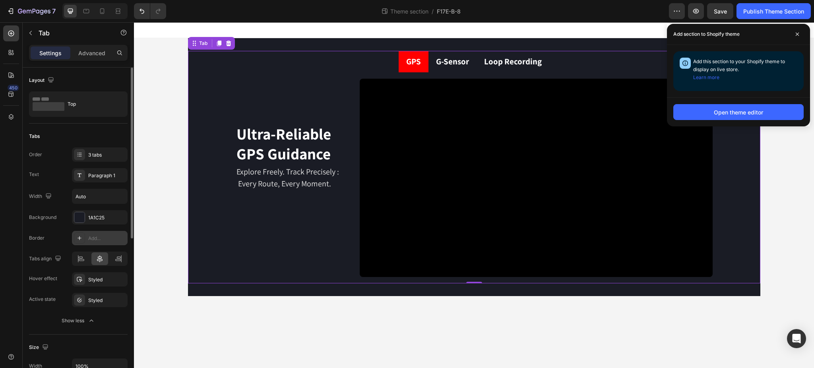
click at [97, 238] on div "Add..." at bounding box center [106, 238] width 37 height 7
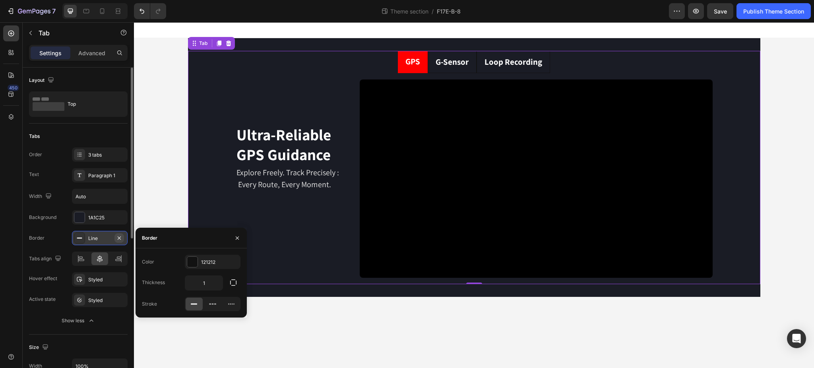
click at [120, 237] on icon "button" at bounding box center [119, 237] width 3 height 3
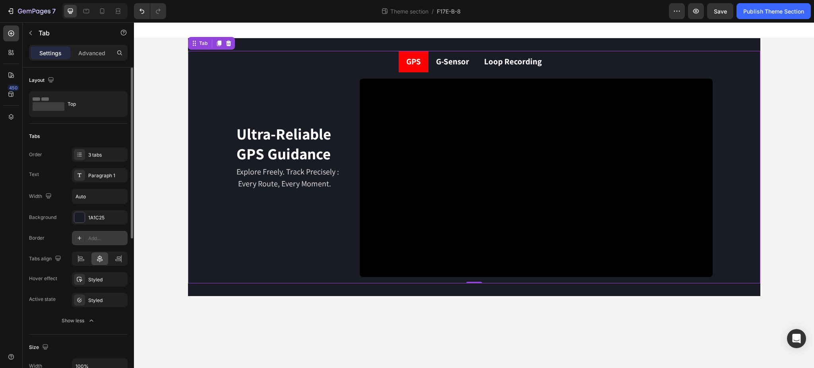
click at [91, 240] on div "Add..." at bounding box center [106, 238] width 37 height 7
type input "1"
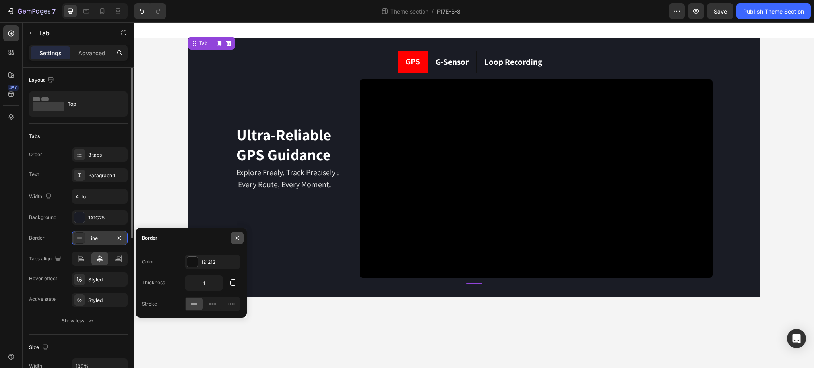
click at [234, 236] on icon "button" at bounding box center [237, 238] width 6 height 6
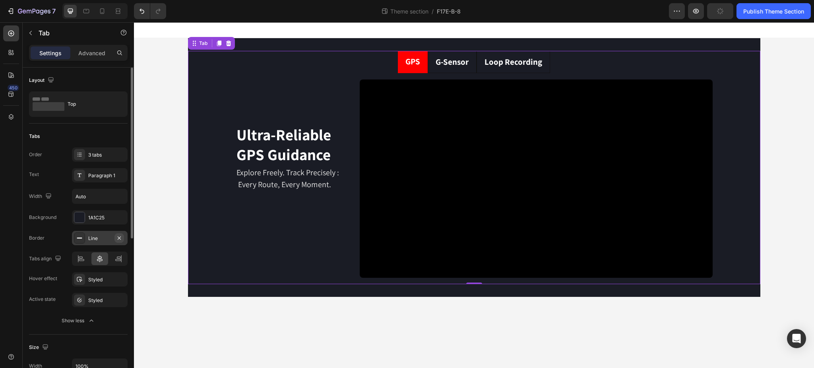
click at [118, 238] on icon "button" at bounding box center [119, 237] width 3 height 3
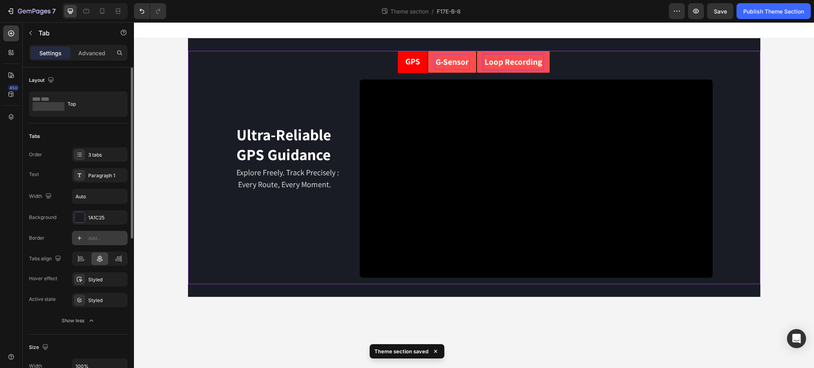
click at [505, 60] on p "Loop Recording" at bounding box center [513, 62] width 58 height 13
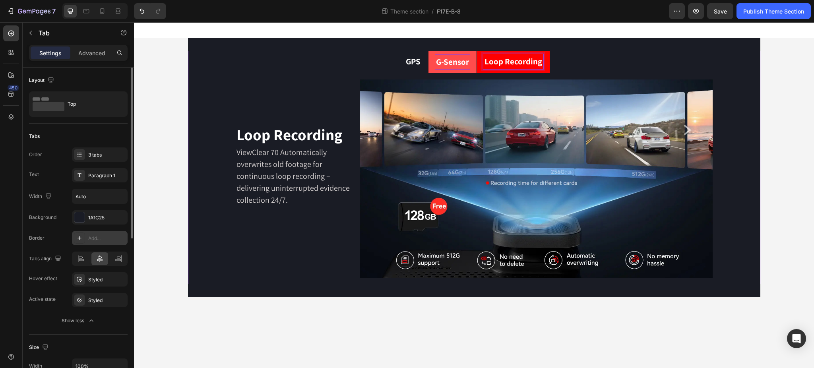
click at [463, 63] on p "G-Sensor" at bounding box center [452, 62] width 33 height 13
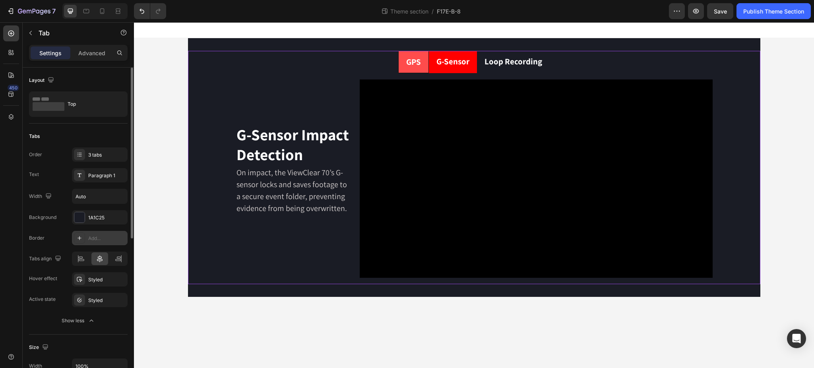
click at [423, 64] on li "GPS" at bounding box center [413, 62] width 31 height 22
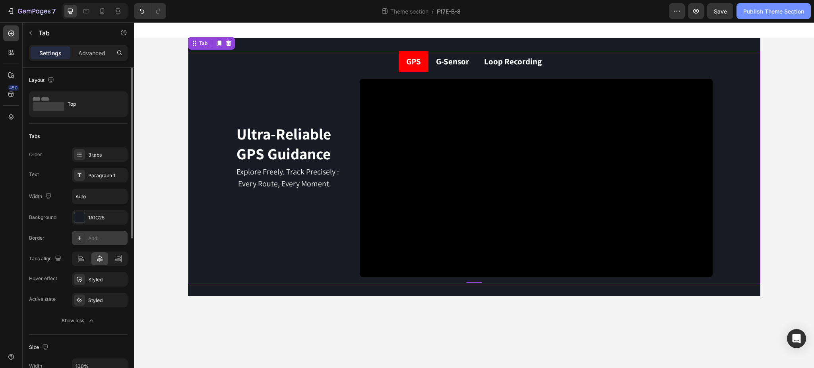
click at [755, 9] on div "Publish Theme Section" at bounding box center [773, 11] width 61 height 8
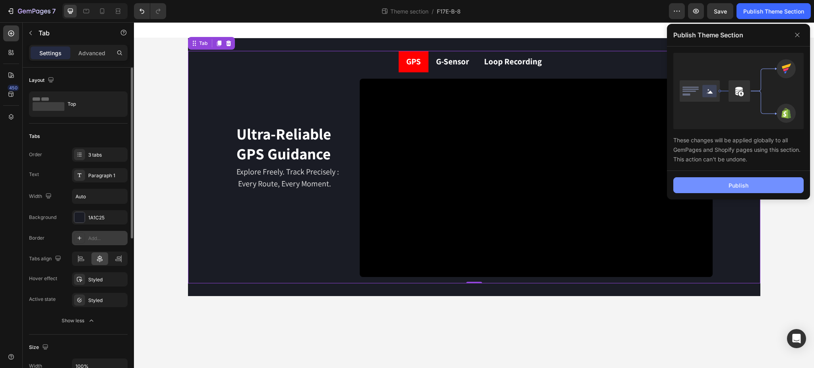
click at [749, 184] on button "Publish" at bounding box center [738, 185] width 130 height 16
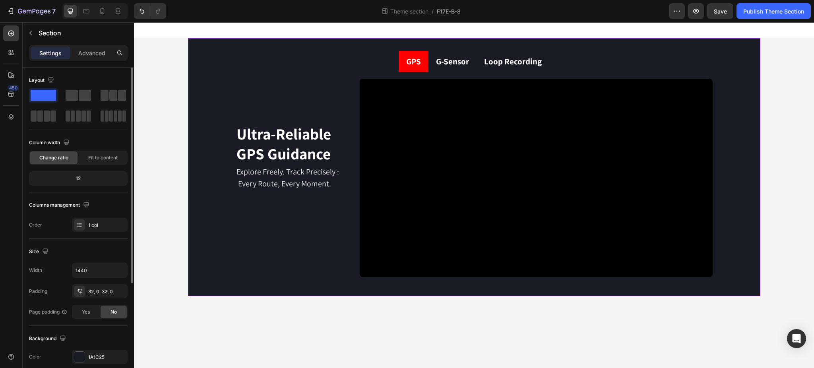
click at [308, 43] on div "GPS G-Sensor Loop Recording Ultra-Reliable GPS Guidance Heading Explore Freely.…" at bounding box center [474, 167] width 572 height 258
click at [104, 54] on p "Advanced" at bounding box center [91, 53] width 27 height 8
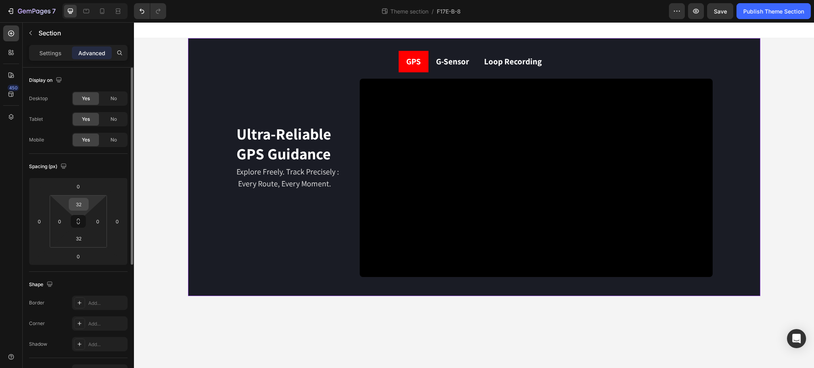
click at [83, 200] on input "32" at bounding box center [79, 204] width 16 height 12
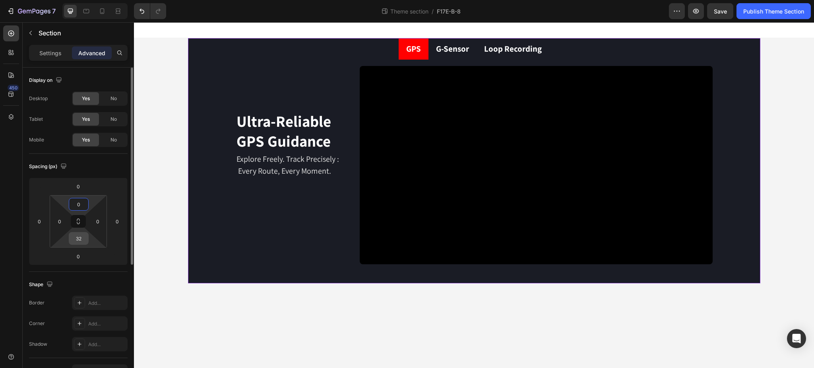
type input "0"
click at [80, 235] on input "32" at bounding box center [79, 238] width 16 height 12
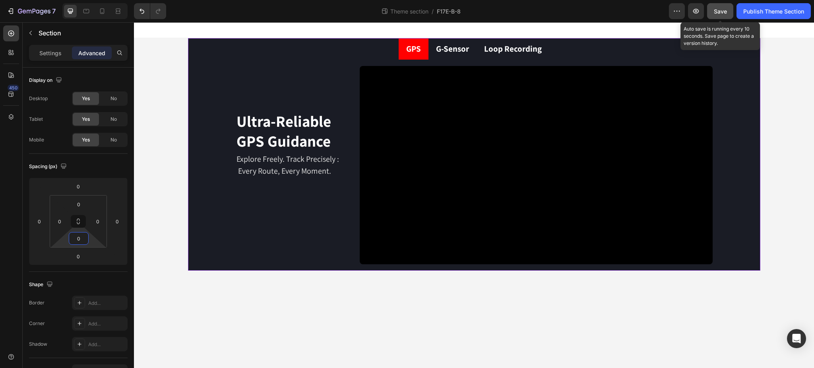
type input "0"
click at [721, 15] on div "Save" at bounding box center [720, 11] width 13 height 8
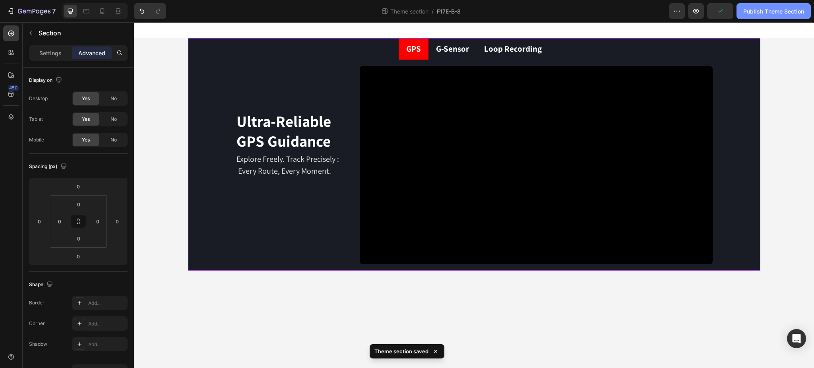
click at [774, 17] on button "Publish Theme Section" at bounding box center [773, 11] width 74 height 16
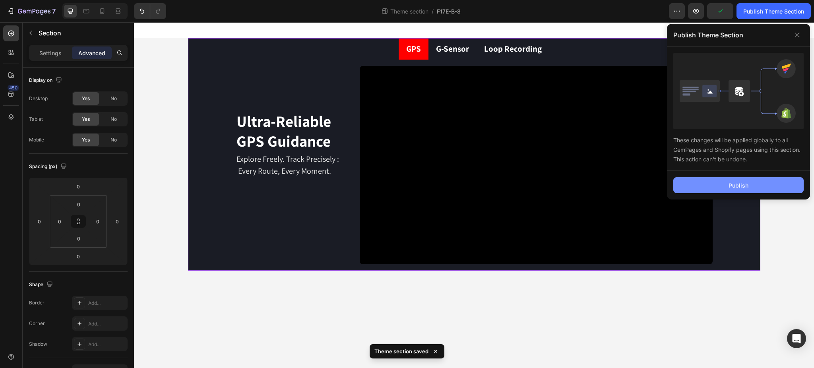
click at [757, 188] on button "Publish" at bounding box center [738, 185] width 130 height 16
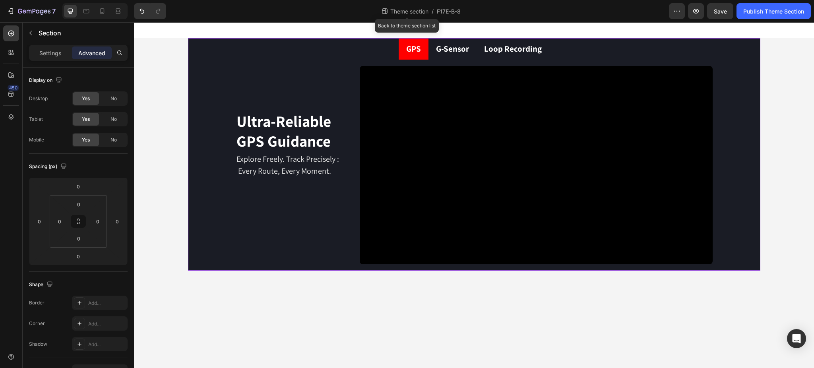
click at [409, 7] on span "Theme section" at bounding box center [409, 11] width 41 height 8
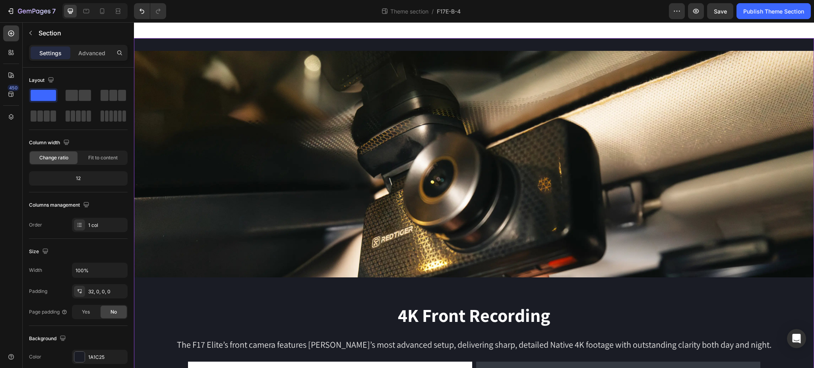
drag, startPoint x: 291, startPoint y: 38, endPoint x: 273, endPoint y: 41, distance: 18.1
click at [91, 52] on p "Advanced" at bounding box center [91, 53] width 27 height 8
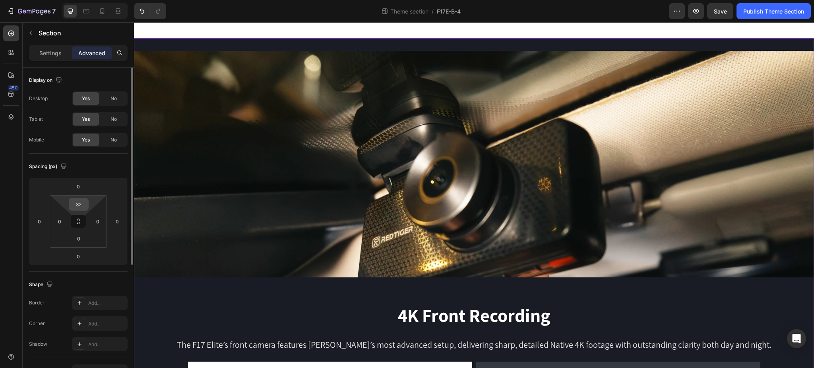
click at [82, 202] on input "32" at bounding box center [79, 204] width 16 height 12
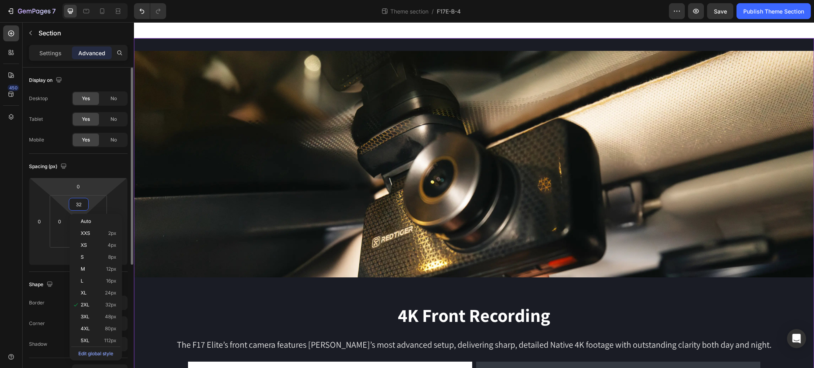
type input "0"
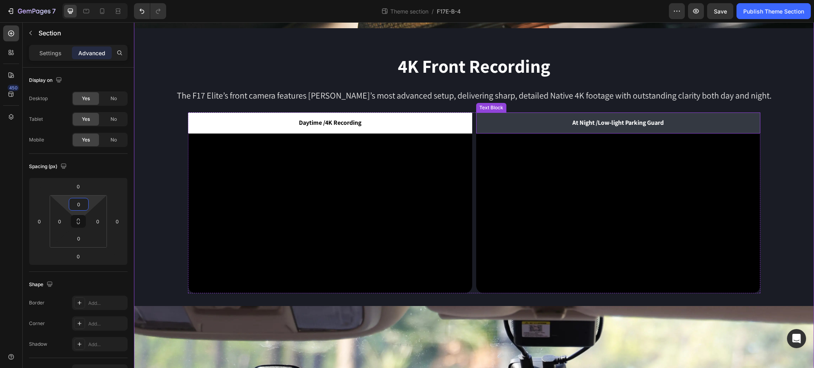
scroll to position [212, 0]
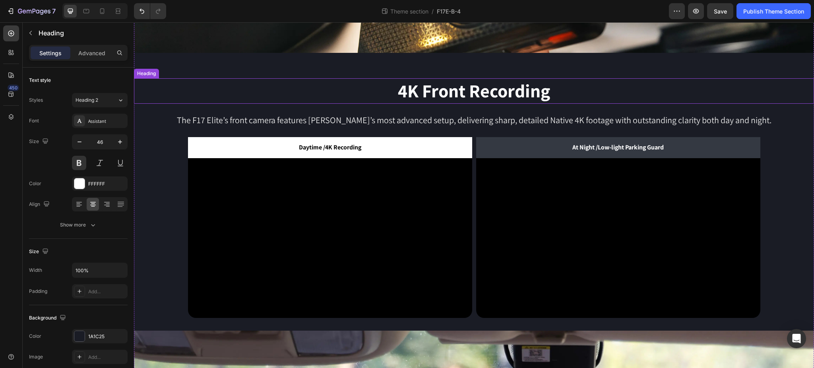
click at [533, 81] on h2 "4K Front Recording" at bounding box center [474, 90] width 680 height 25
click at [86, 54] on p "Advanced" at bounding box center [91, 53] width 27 height 8
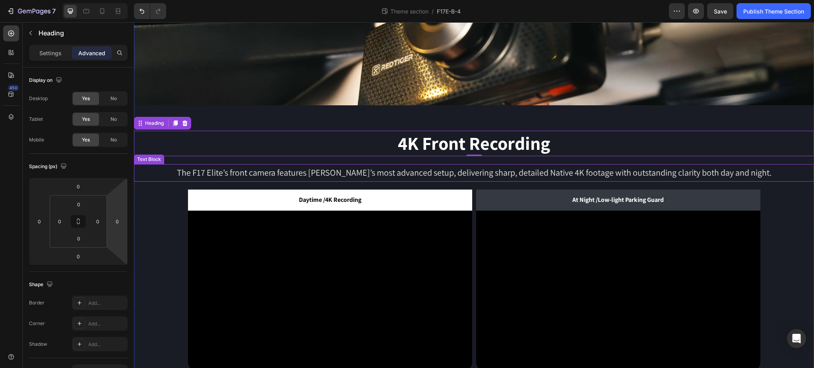
scroll to position [159, 0]
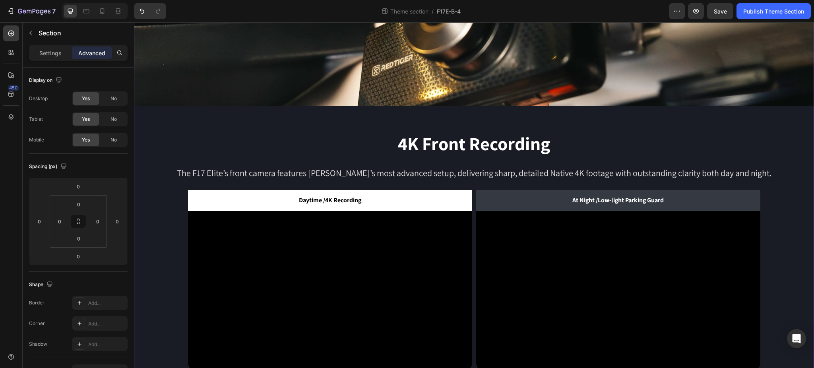
click at [506, 107] on div "Image 4K Front Recording Heading The F17 Elite’s front camera features REDTIGER…" at bounding box center [474, 257] width 680 height 756
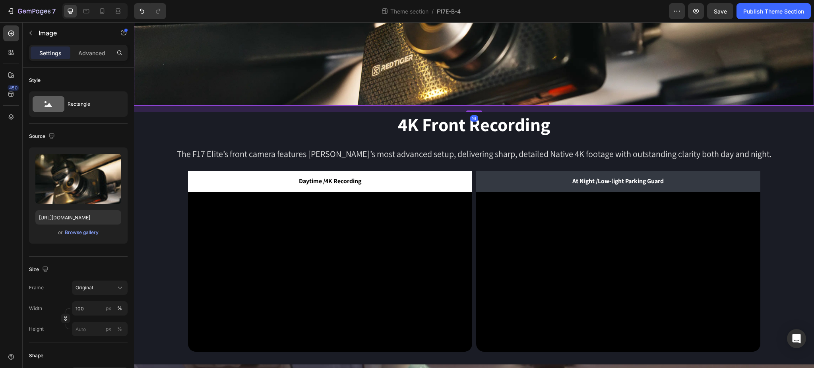
drag, startPoint x: 472, startPoint y: 127, endPoint x: 479, endPoint y: 108, distance: 20.5
click at [479, 106] on div "16" at bounding box center [474, 106] width 680 height 0
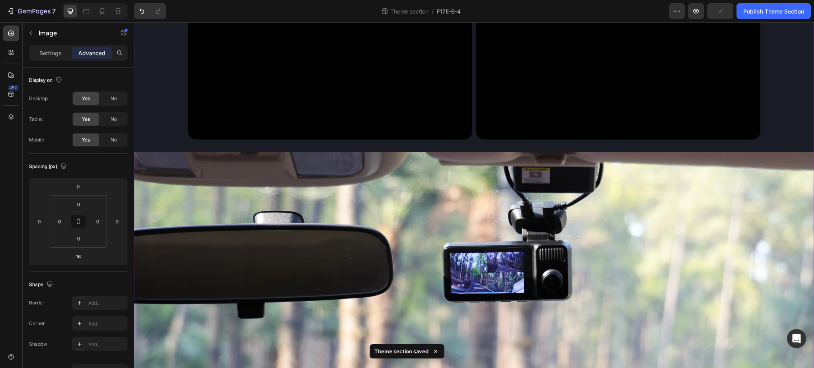
scroll to position [401, 0]
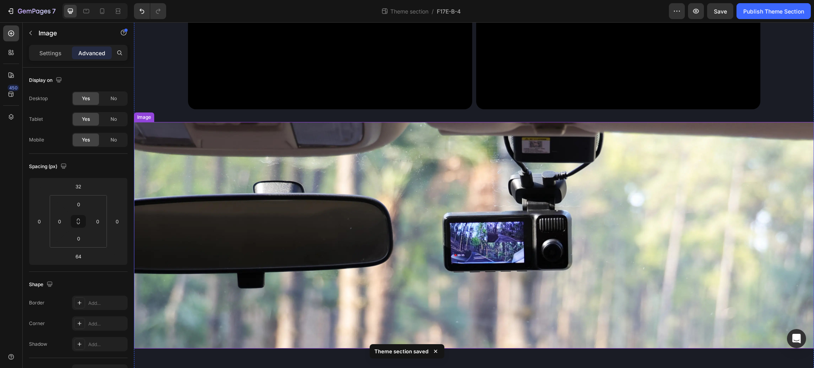
click at [469, 122] on img at bounding box center [474, 235] width 680 height 226
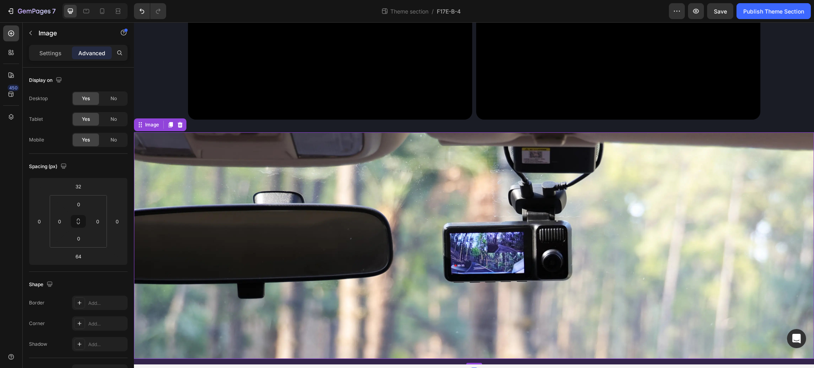
scroll to position [385, 0]
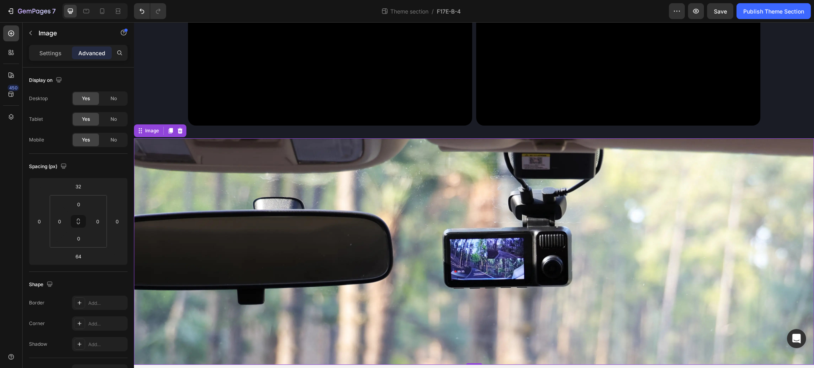
drag, startPoint x: 475, startPoint y: 367, endPoint x: 484, endPoint y: 327, distance: 40.9
click at [484, 327] on div "Image 0" at bounding box center [474, 251] width 680 height 226
type input "0"
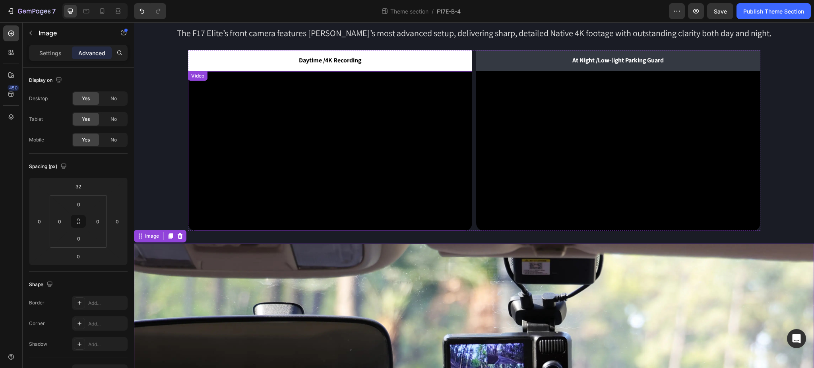
scroll to position [279, 0]
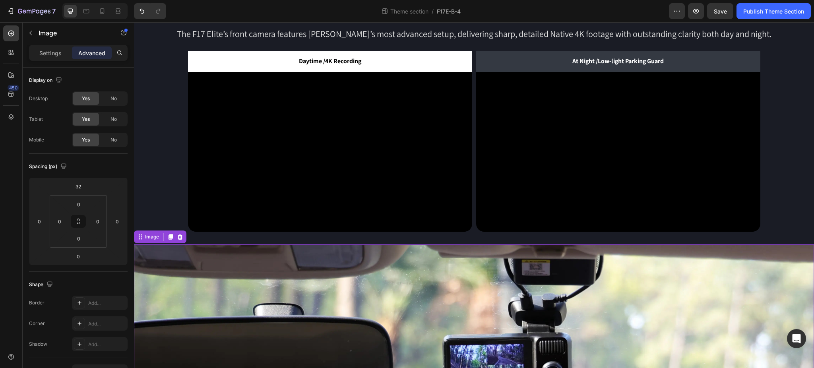
click at [474, 244] on img at bounding box center [474, 357] width 680 height 226
click at [96, 53] on p "Advanced" at bounding box center [91, 53] width 27 height 8
click at [83, 189] on input "32" at bounding box center [78, 186] width 16 height 12
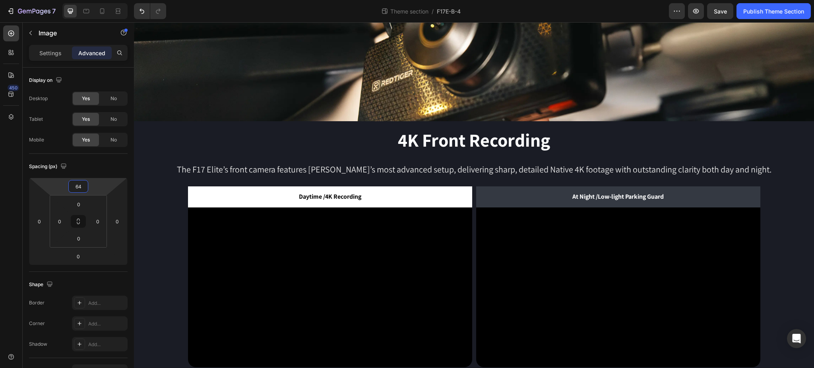
scroll to position [133, 0]
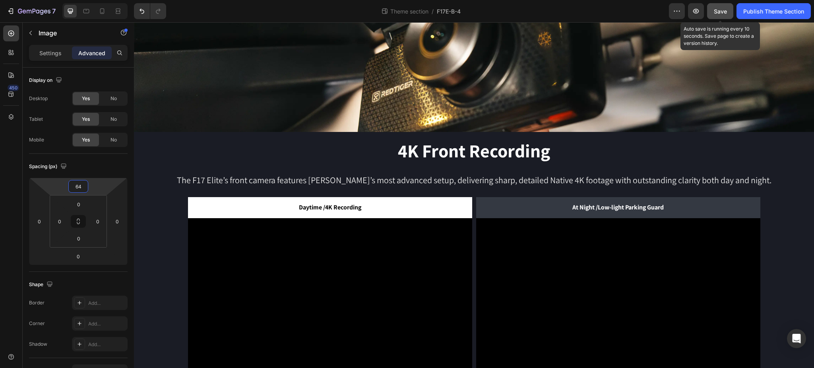
type input "64"
click at [721, 13] on span "Save" at bounding box center [720, 11] width 13 height 7
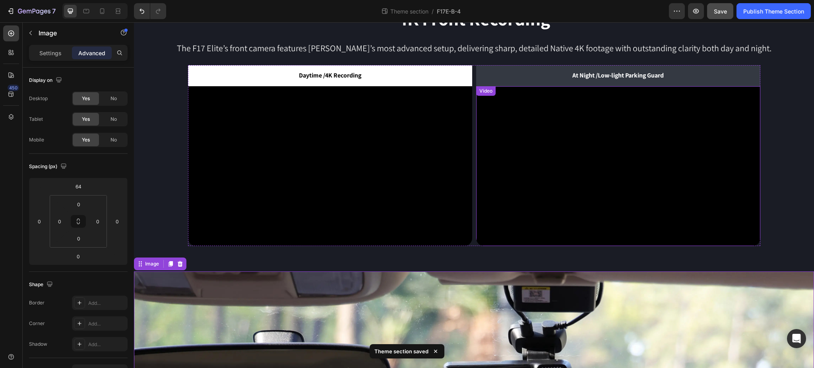
scroll to position [398, 0]
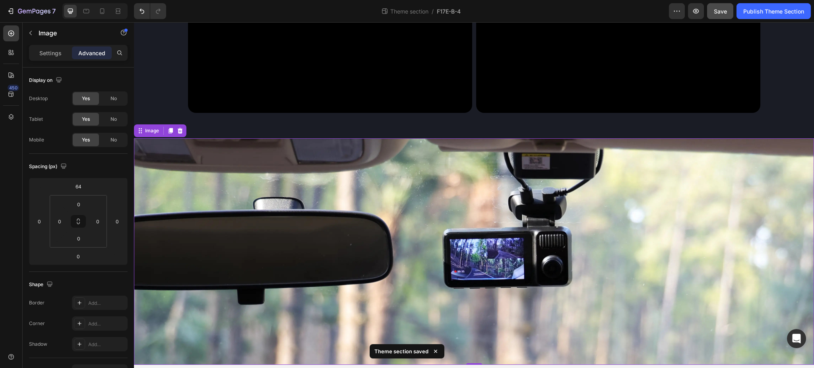
click at [511, 254] on img at bounding box center [474, 251] width 680 height 226
click at [347, 271] on img at bounding box center [474, 251] width 680 height 226
click at [49, 50] on p "Settings" at bounding box center [50, 53] width 22 height 8
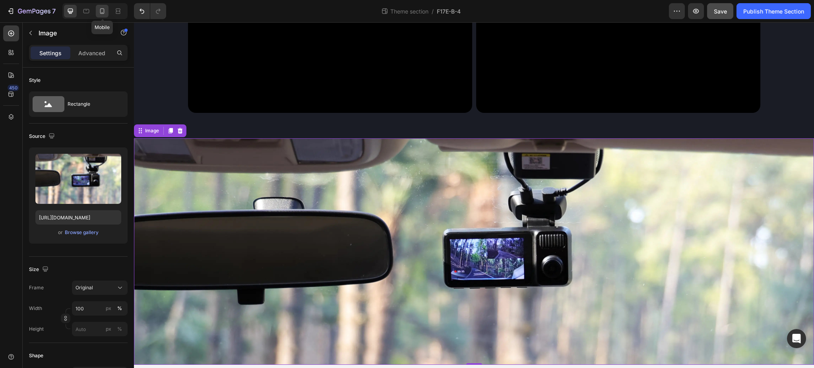
click at [104, 12] on icon at bounding box center [102, 11] width 8 height 8
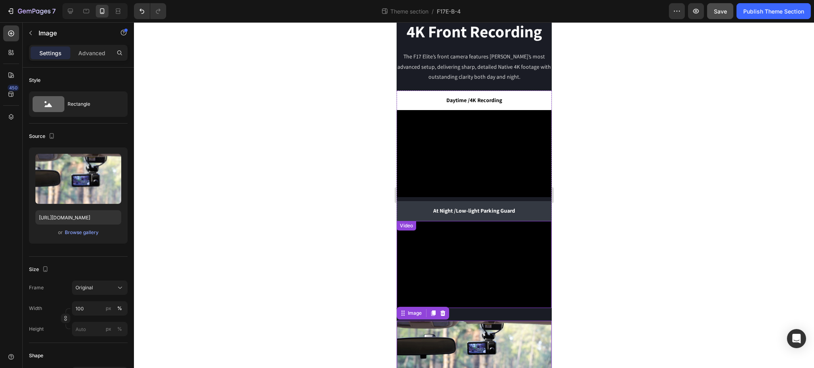
scroll to position [73, 0]
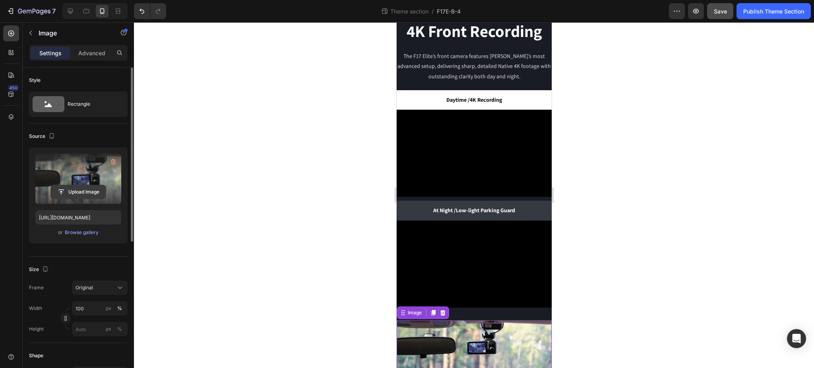
click at [75, 191] on input "file" at bounding box center [78, 192] width 55 height 14
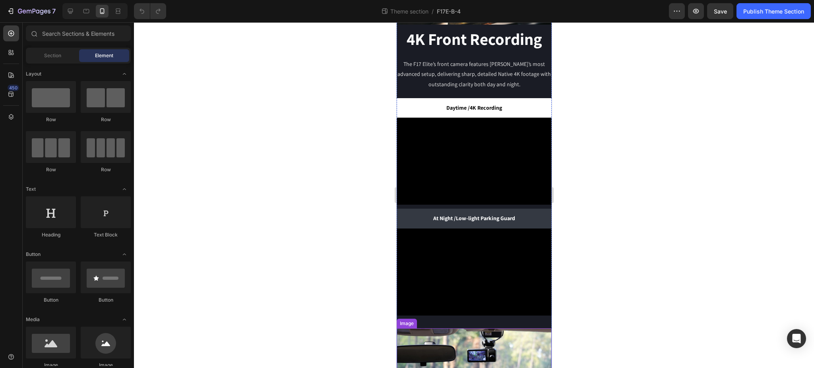
click at [501, 352] on img at bounding box center [473, 354] width 155 height 52
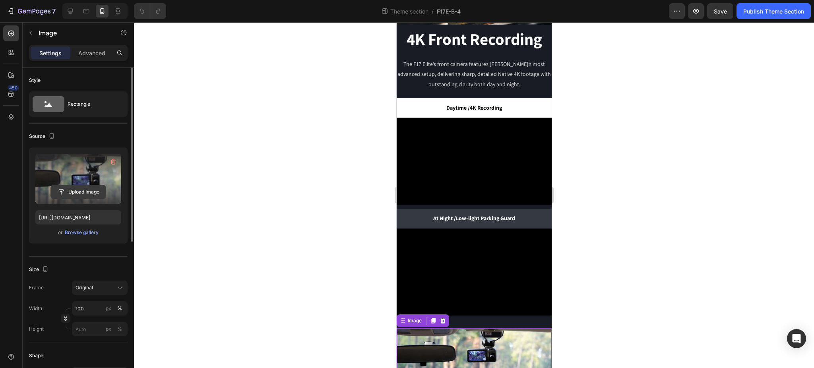
click at [72, 193] on input "file" at bounding box center [78, 192] width 55 height 14
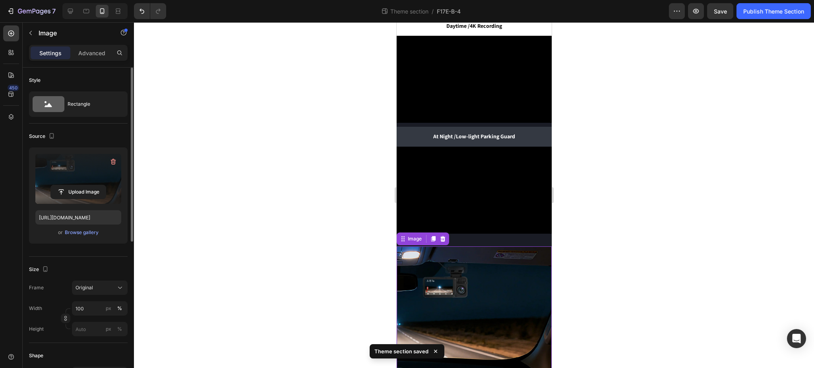
scroll to position [149, 0]
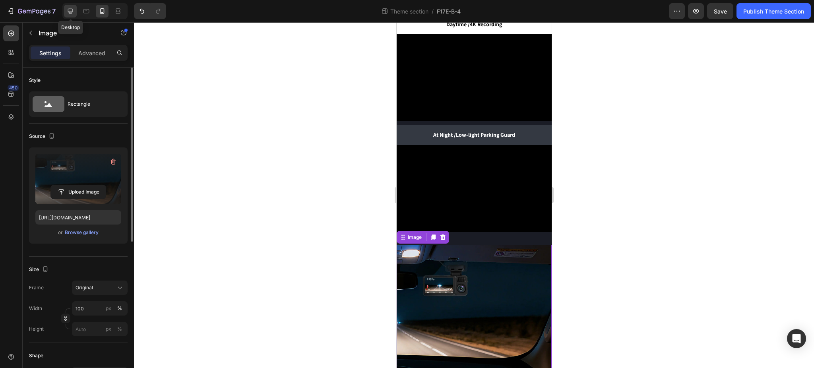
click at [67, 12] on icon at bounding box center [70, 11] width 8 height 8
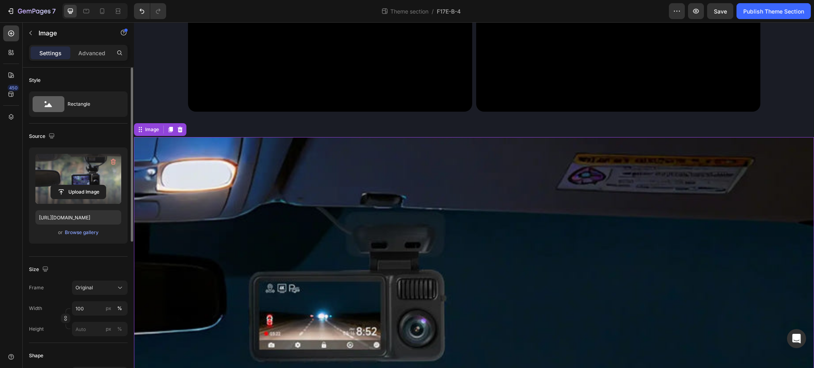
scroll to position [399, 0]
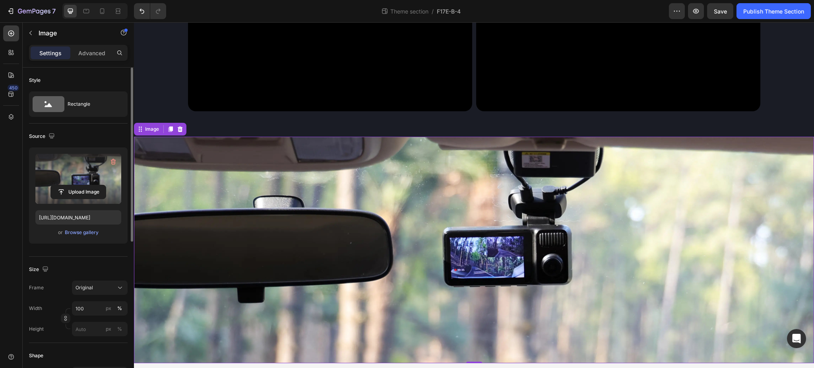
click at [326, 222] on img at bounding box center [474, 250] width 680 height 226
click at [82, 187] on input "file" at bounding box center [78, 192] width 55 height 14
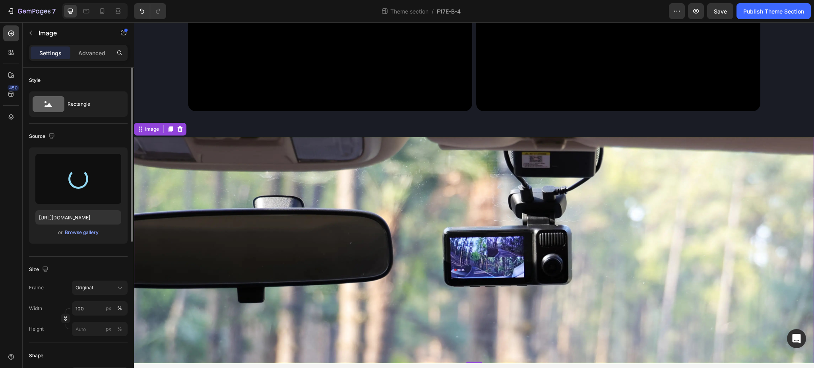
type input "https://cdn.shopify.com/s/files/1/0635/5822/2059/files/gempages_501892664921162…"
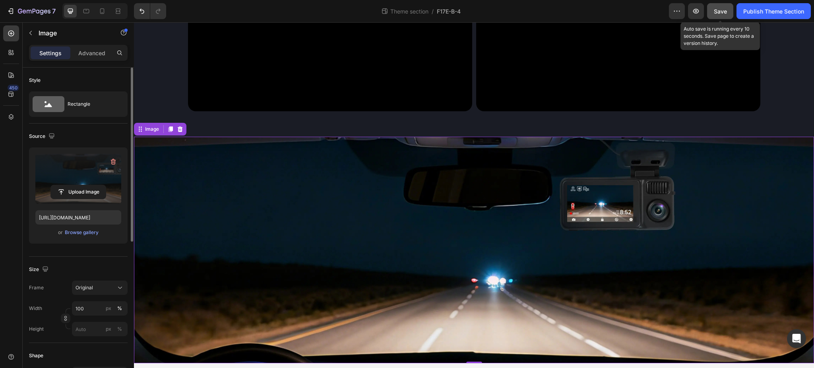
click at [719, 10] on span "Save" at bounding box center [720, 11] width 13 height 7
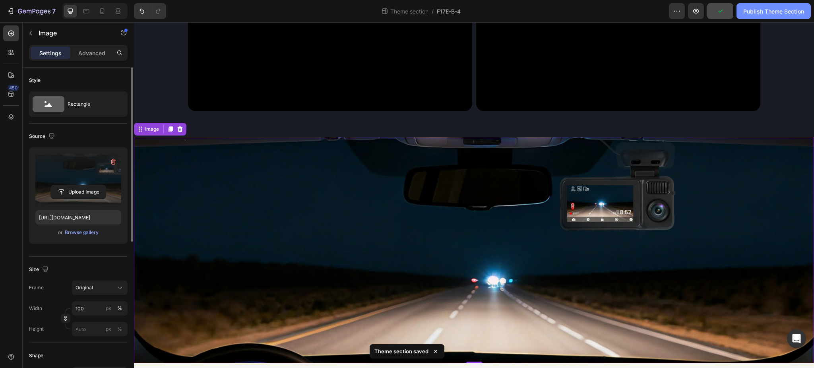
click at [793, 3] on button "Publish Theme Section" at bounding box center [773, 11] width 74 height 16
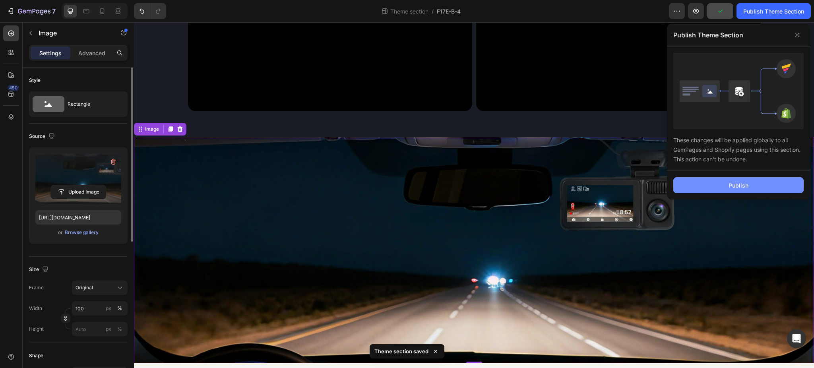
click at [743, 185] on div "Publish" at bounding box center [738, 185] width 20 height 8
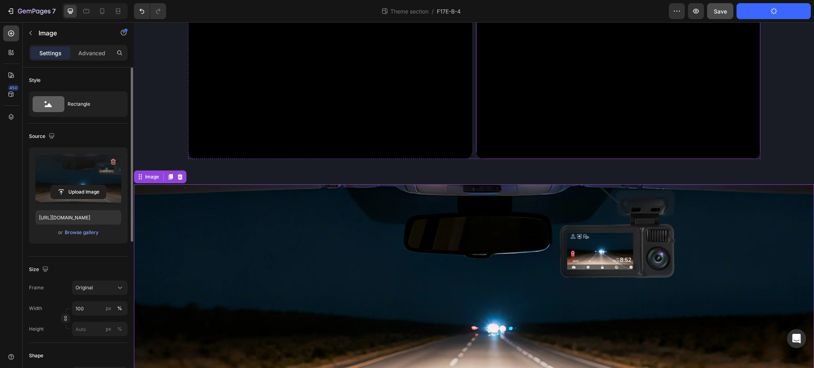
scroll to position [371, 0]
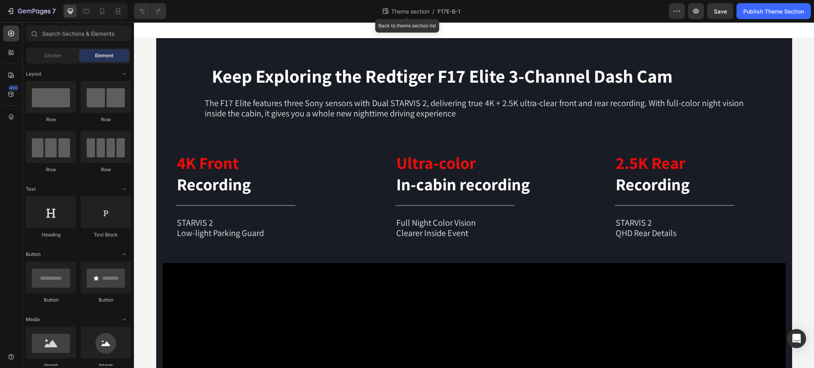
click at [414, 10] on span "Theme section" at bounding box center [409, 11] width 41 height 8
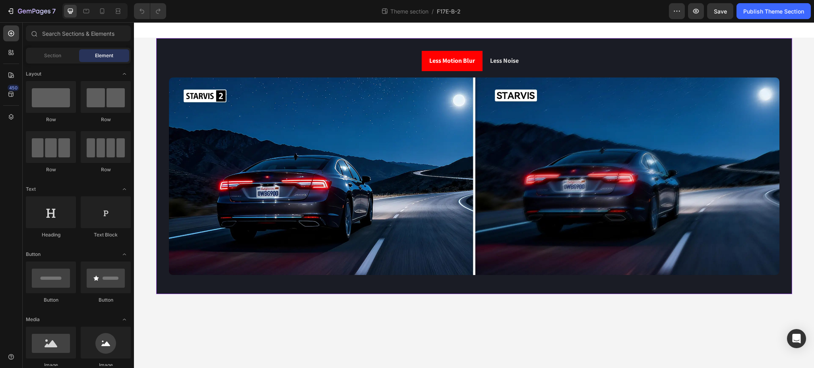
click at [492, 43] on div "Less Motion Blur Less Noise Image Image Tab" at bounding box center [474, 166] width 636 height 256
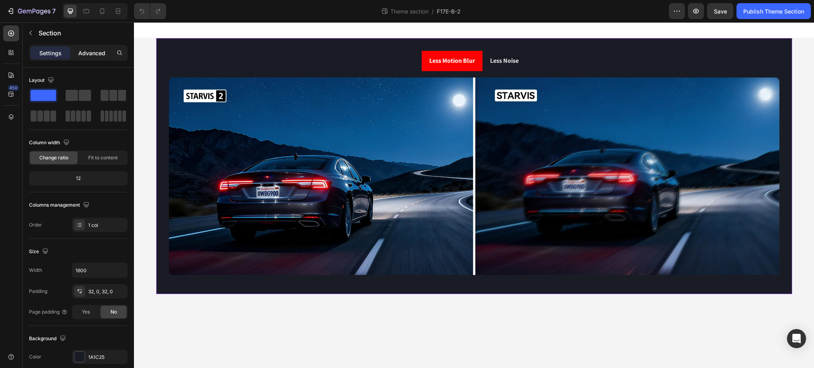
click at [98, 54] on p "Advanced" at bounding box center [91, 53] width 27 height 8
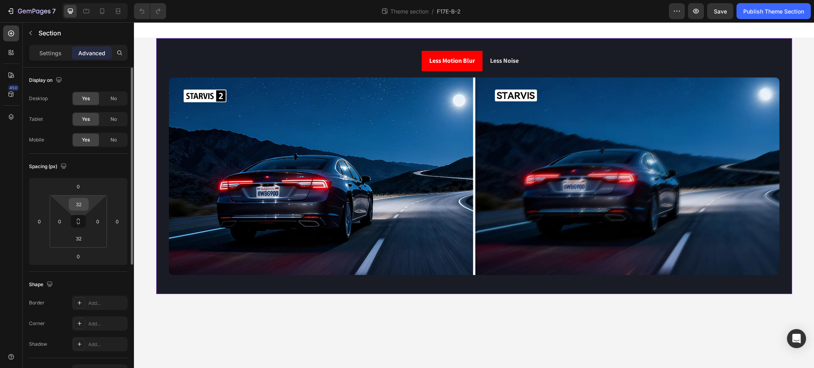
click at [83, 208] on input "32" at bounding box center [79, 204] width 16 height 12
click at [85, 202] on input "32" at bounding box center [79, 204] width 16 height 12
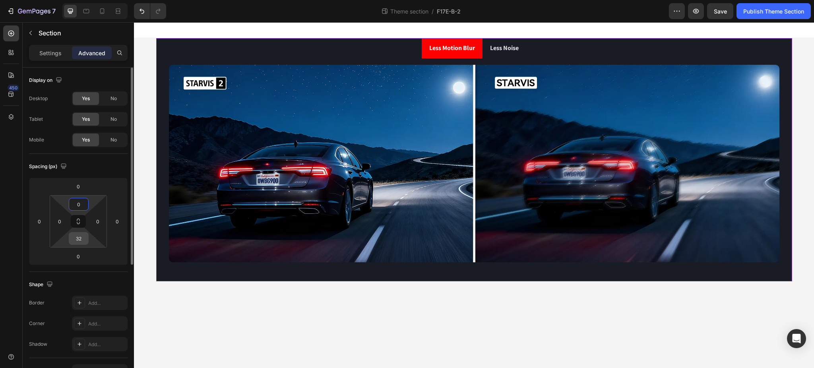
type input "0"
click at [87, 242] on div "32" at bounding box center [79, 238] width 20 height 13
click at [86, 239] on input "32" at bounding box center [79, 238] width 16 height 12
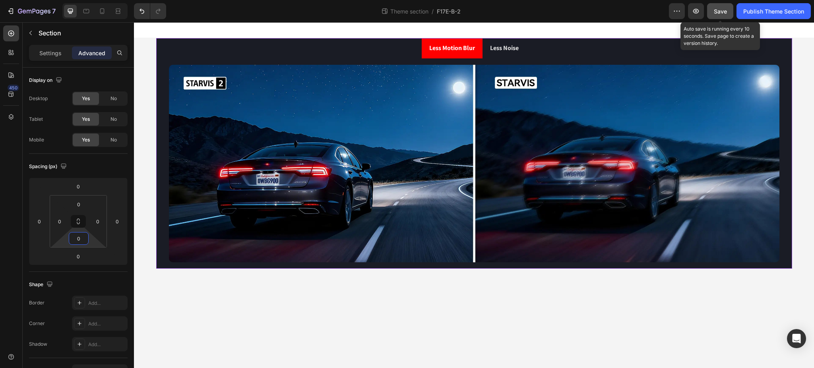
type input "0"
drag, startPoint x: 721, startPoint y: 10, endPoint x: 723, endPoint y: 15, distance: 5.9
click at [721, 10] on span "Save" at bounding box center [720, 11] width 13 height 7
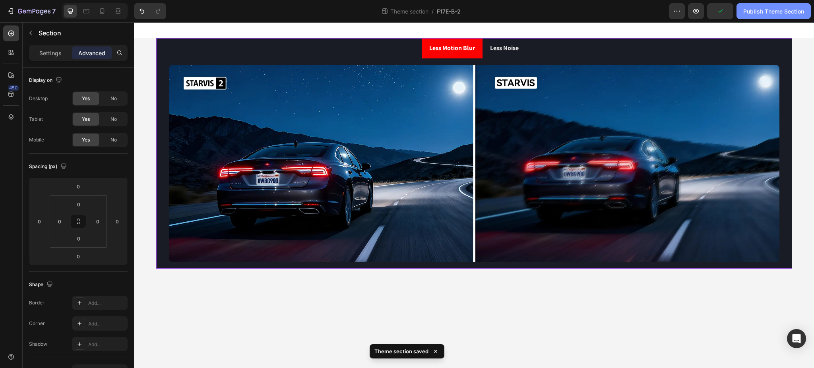
click at [759, 11] on div "Publish Theme Section" at bounding box center [773, 11] width 61 height 8
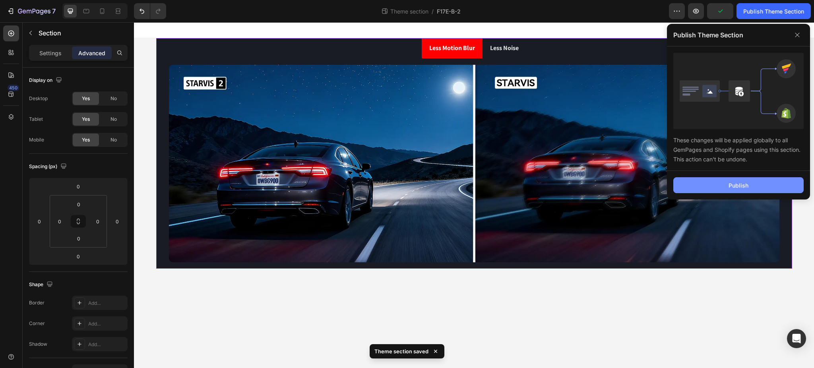
click at [747, 180] on button "Publish" at bounding box center [738, 185] width 130 height 16
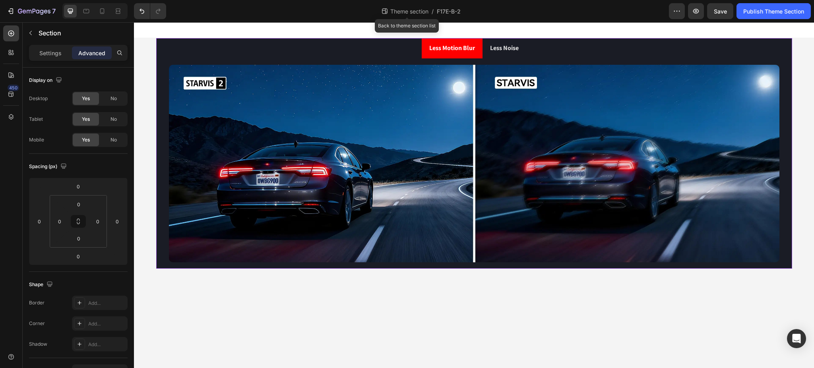
click at [401, 12] on span "Theme section" at bounding box center [409, 11] width 41 height 8
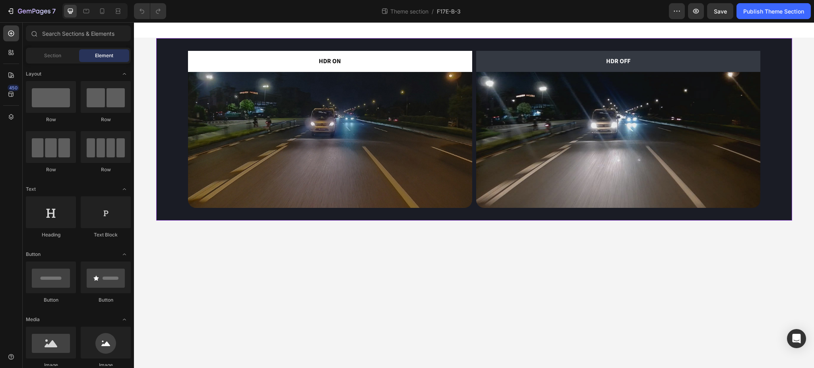
click at [453, 41] on div "HDR ON Text Block Image HDR OFF Text Block Image Row" at bounding box center [474, 129] width 636 height 182
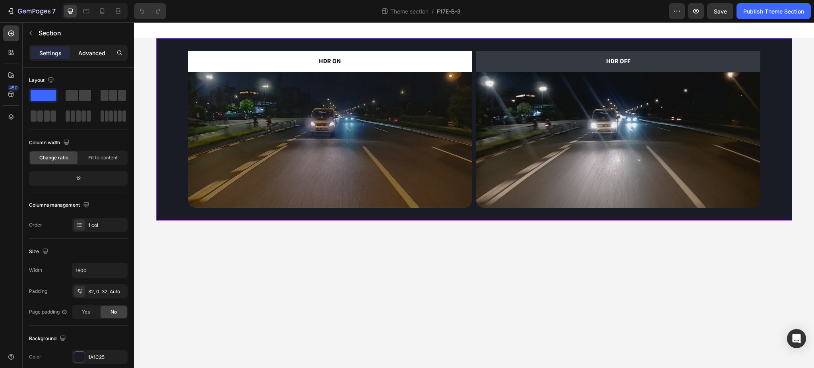
click at [91, 52] on p "Advanced" at bounding box center [91, 53] width 27 height 8
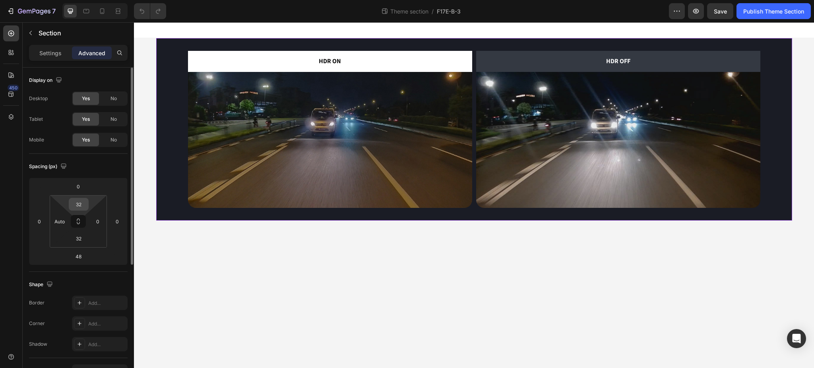
click at [83, 208] on input "32" at bounding box center [79, 204] width 16 height 12
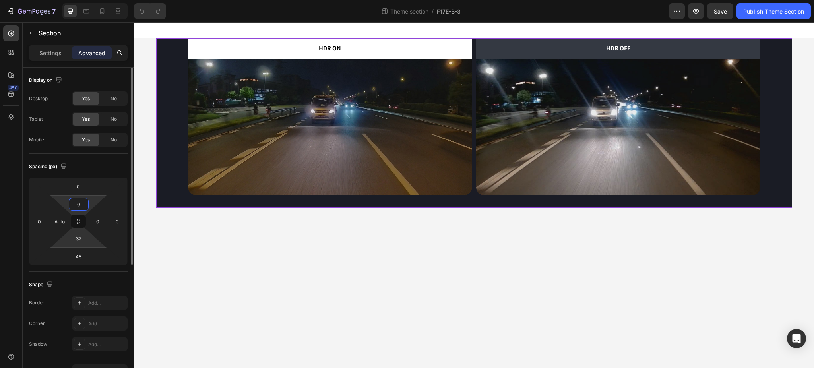
type input "0"
click at [81, 0] on html "7 Theme section / F17E-B-3 Preview Save Publish Theme Section 450 Sections(18) …" at bounding box center [407, 0] width 814 height 0
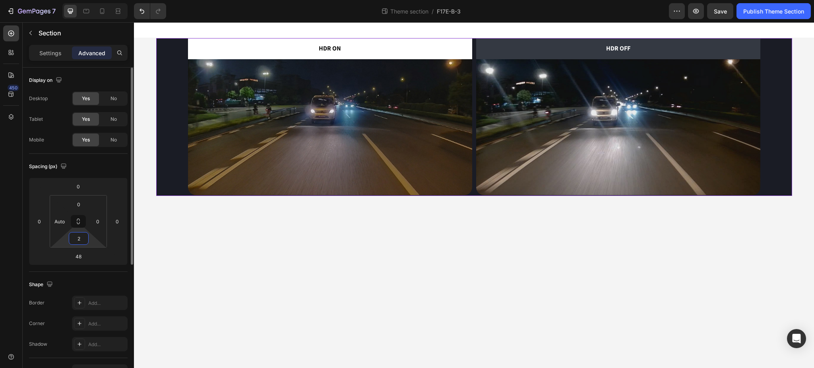
type input "0"
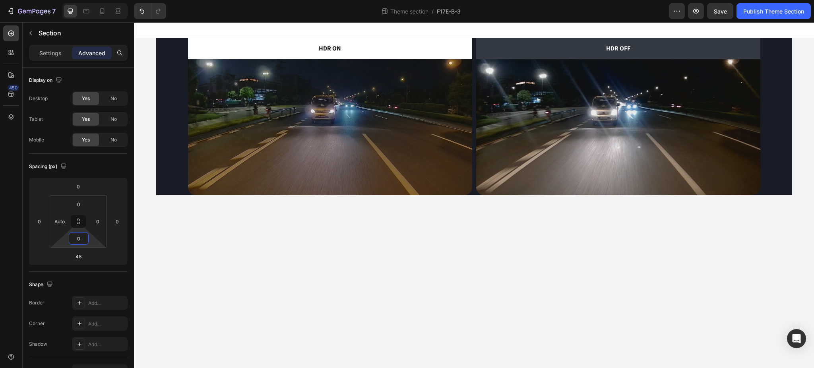
click at [316, 242] on body "HDR ON Text Block Image HDR OFF Text Block Image Row Root Drag & drop element f…" at bounding box center [474, 195] width 680 height 346
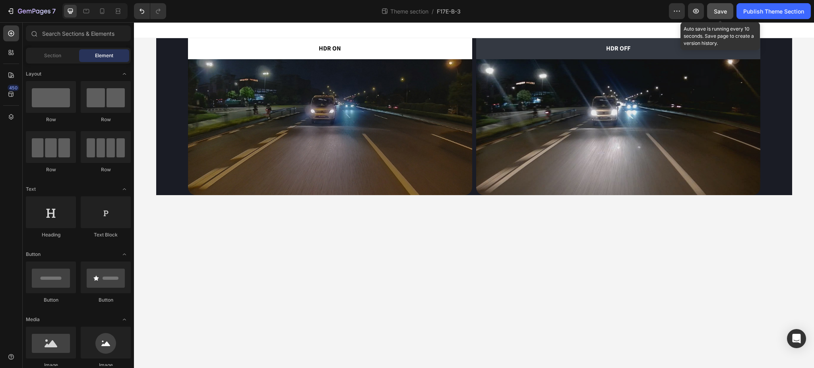
click at [725, 10] on span "Save" at bounding box center [720, 11] width 13 height 7
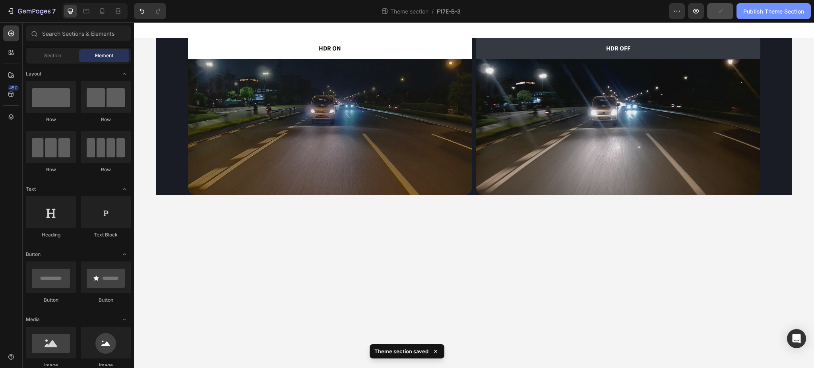
click at [749, 10] on div "Publish Theme Section" at bounding box center [773, 11] width 61 height 8
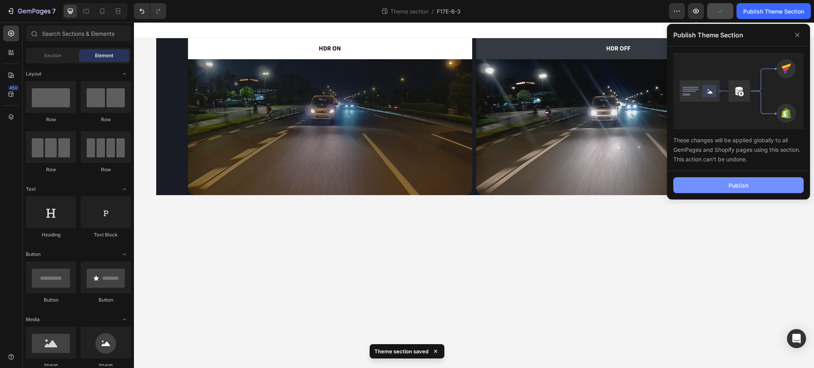
click at [730, 184] on div "Publish" at bounding box center [738, 185] width 20 height 8
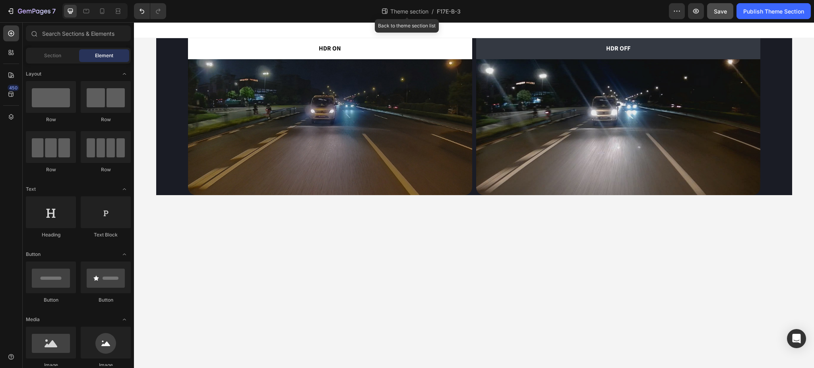
click at [398, 14] on span "Theme section" at bounding box center [409, 11] width 41 height 8
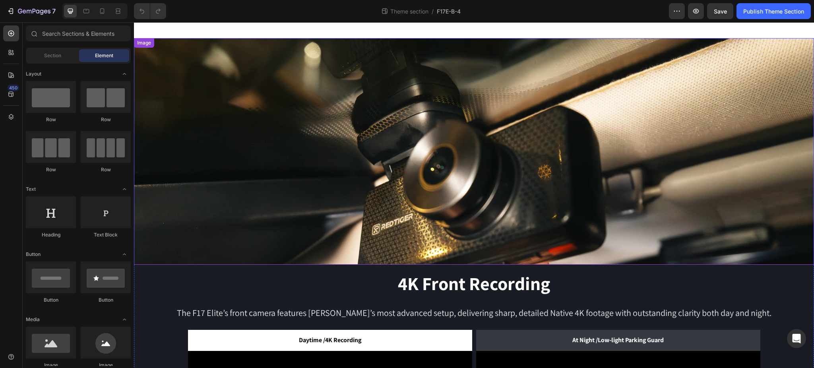
click at [493, 153] on img at bounding box center [474, 151] width 680 height 226
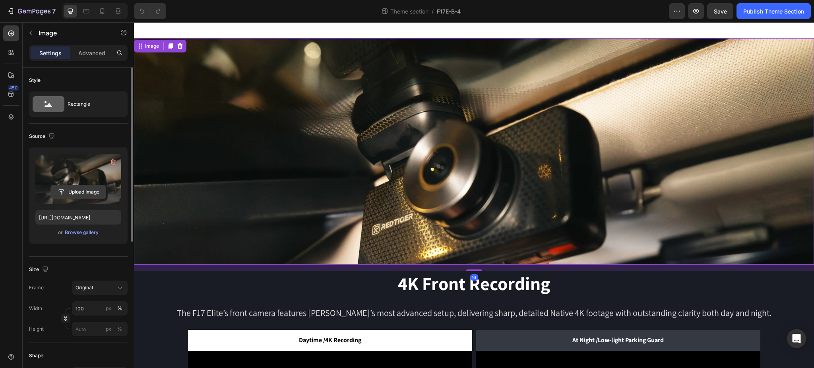
click at [94, 193] on input "file" at bounding box center [78, 192] width 55 height 14
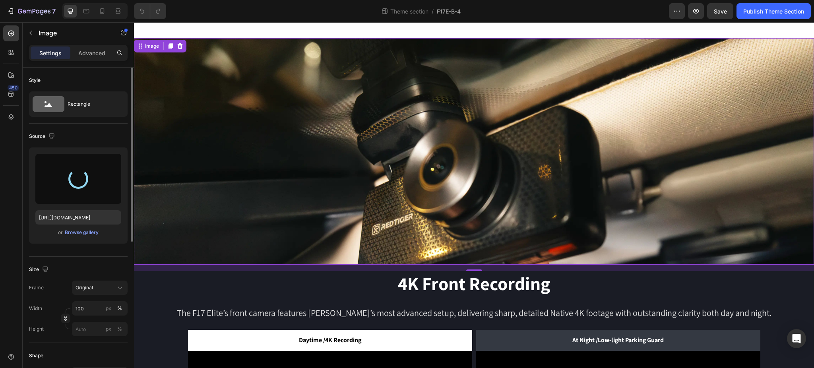
type input "[URL][DOMAIN_NAME]"
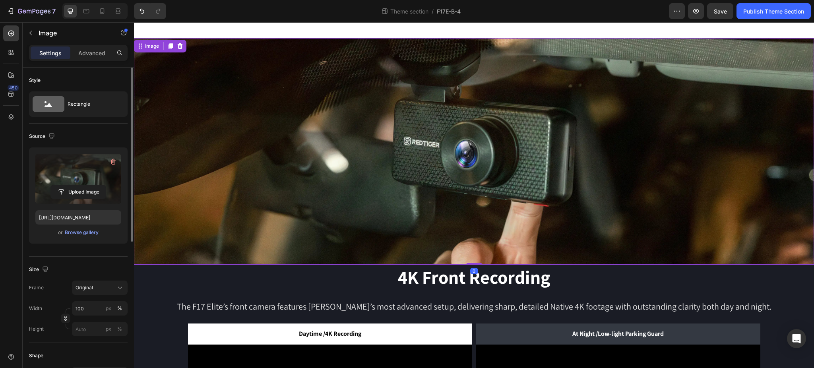
drag, startPoint x: 473, startPoint y: 267, endPoint x: 477, endPoint y: 255, distance: 12.1
click at [476, 257] on div "Image 0" at bounding box center [474, 151] width 680 height 226
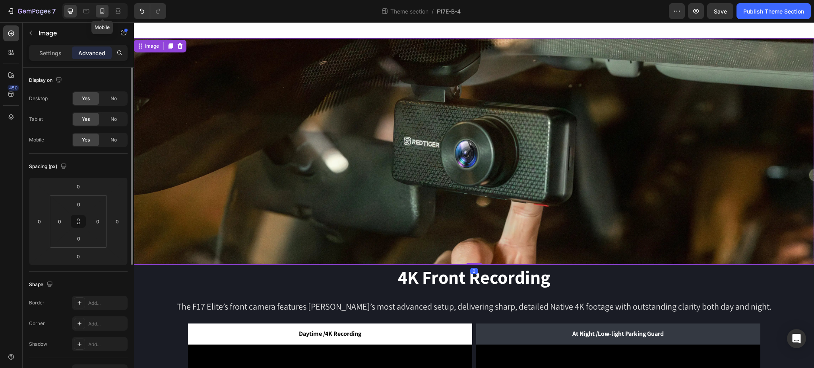
click at [99, 10] on icon at bounding box center [102, 11] width 8 height 8
type input "8"
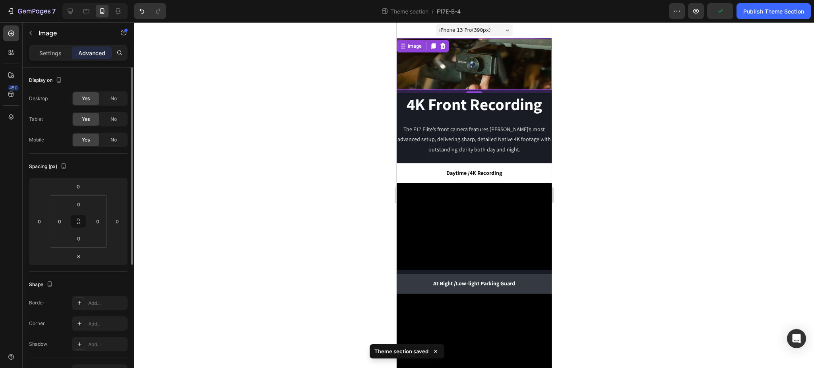
click at [464, 75] on img at bounding box center [473, 64] width 155 height 52
click at [48, 53] on p "Settings" at bounding box center [50, 53] width 22 height 8
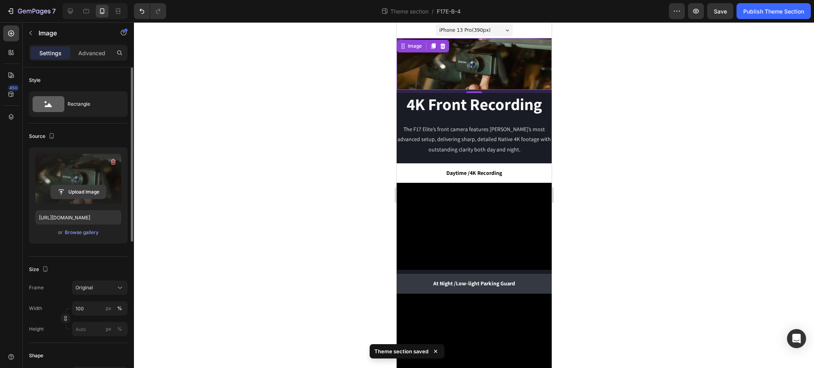
click at [74, 188] on input "file" at bounding box center [78, 192] width 55 height 14
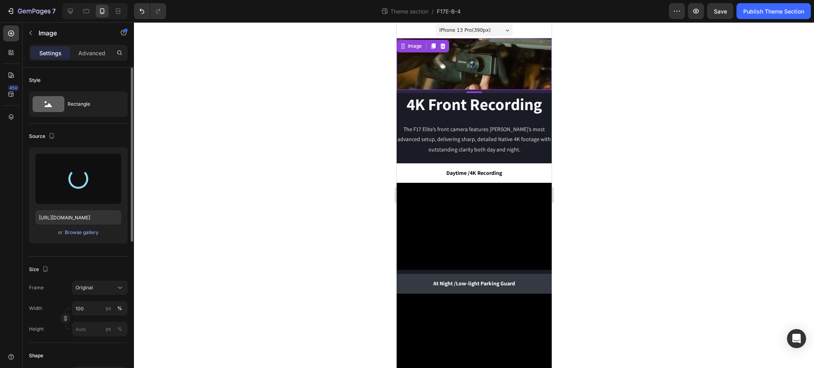
type input "[URL][DOMAIN_NAME]"
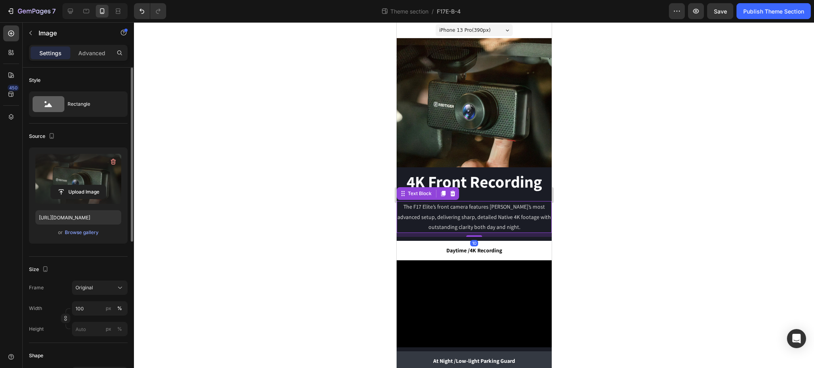
click at [472, 211] on p "The F17 Elite’s front camera features [PERSON_NAME]’s most advanced setup, deli…" at bounding box center [473, 217] width 153 height 30
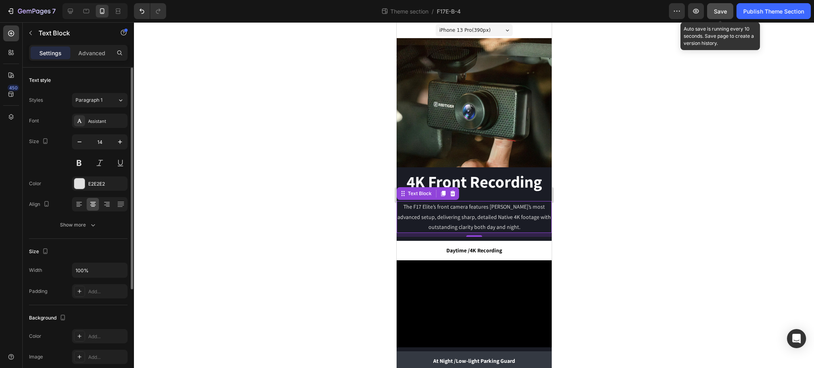
click at [722, 9] on span "Save" at bounding box center [720, 11] width 13 height 7
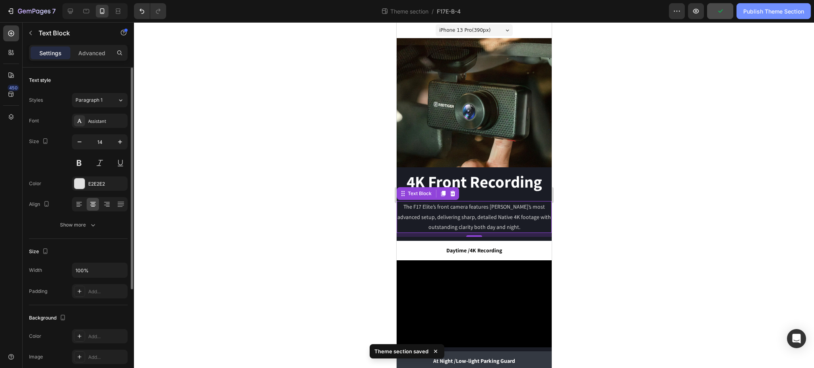
click at [748, 10] on div "Publish Theme Section" at bounding box center [773, 11] width 61 height 8
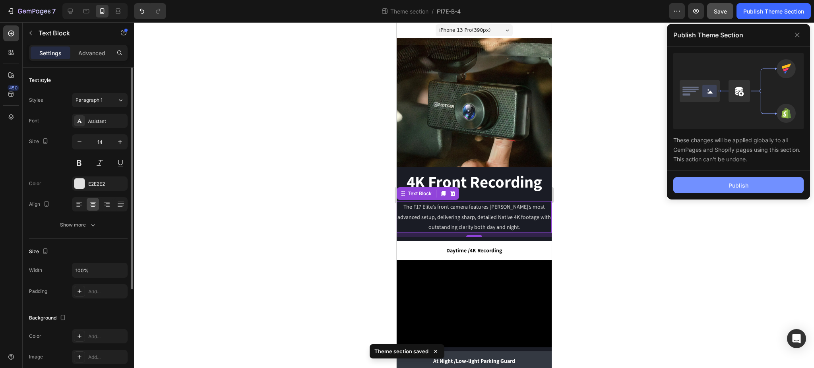
click at [739, 184] on div "Publish" at bounding box center [738, 185] width 20 height 8
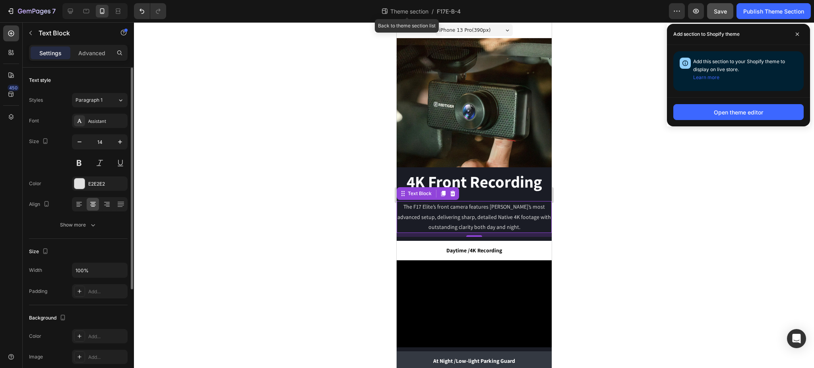
click at [414, 12] on span "Theme section" at bounding box center [409, 11] width 41 height 8
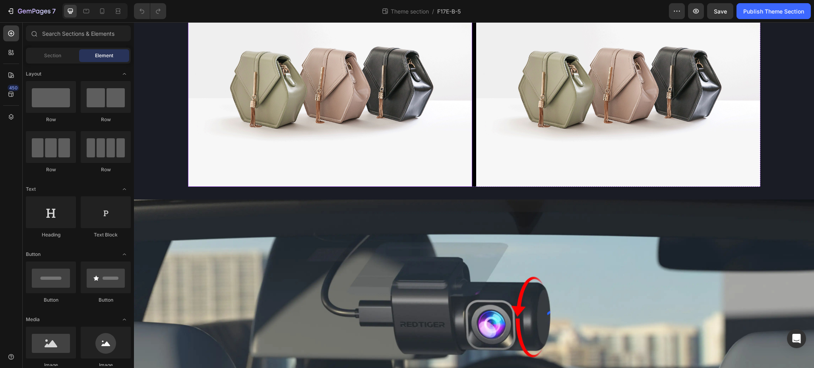
scroll to position [157, 0]
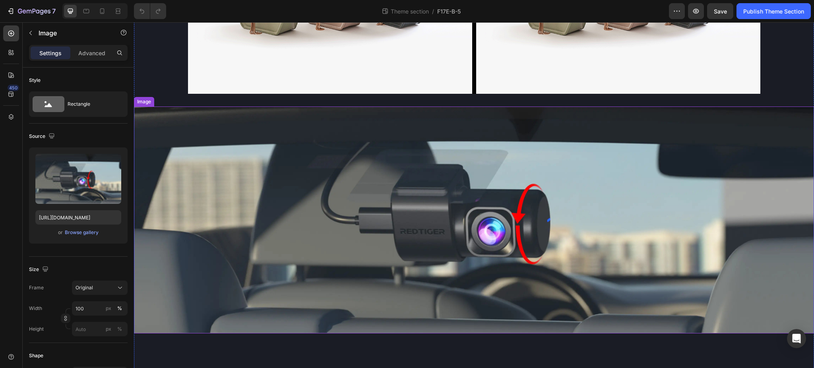
click at [470, 129] on img at bounding box center [474, 219] width 680 height 226
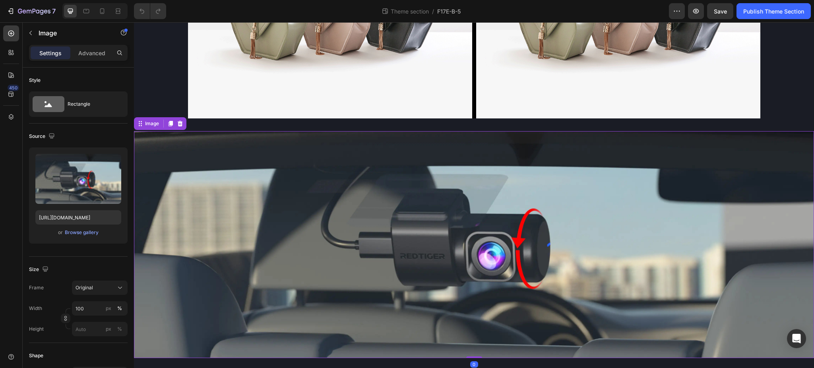
scroll to position [132, 0]
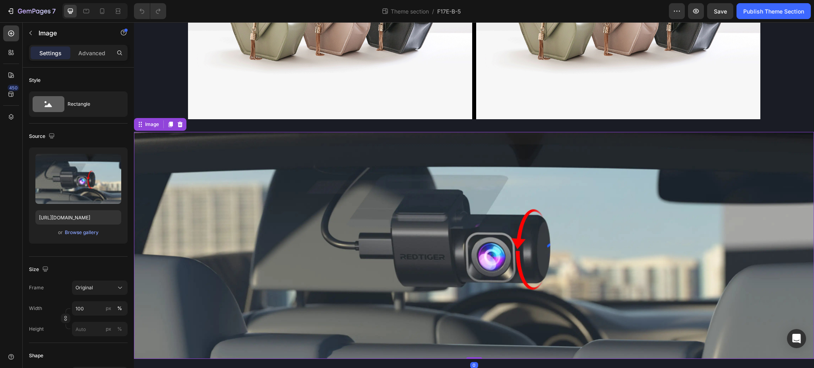
drag, startPoint x: 473, startPoint y: 355, endPoint x: 484, endPoint y: 312, distance: 44.4
click at [484, 312] on div "Image 0" at bounding box center [474, 245] width 680 height 226
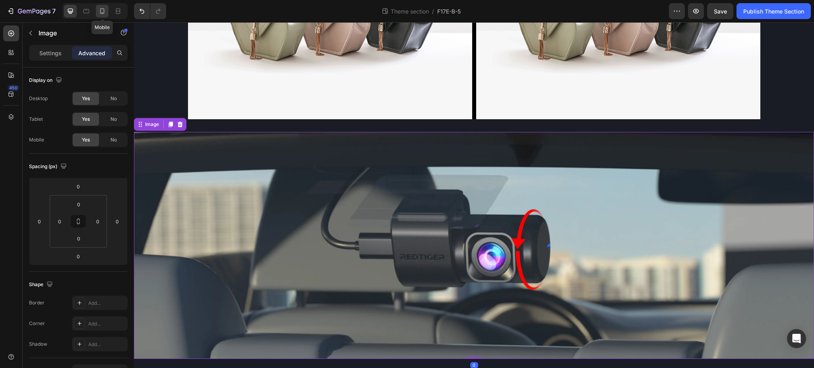
click at [100, 11] on icon at bounding box center [102, 11] width 4 height 6
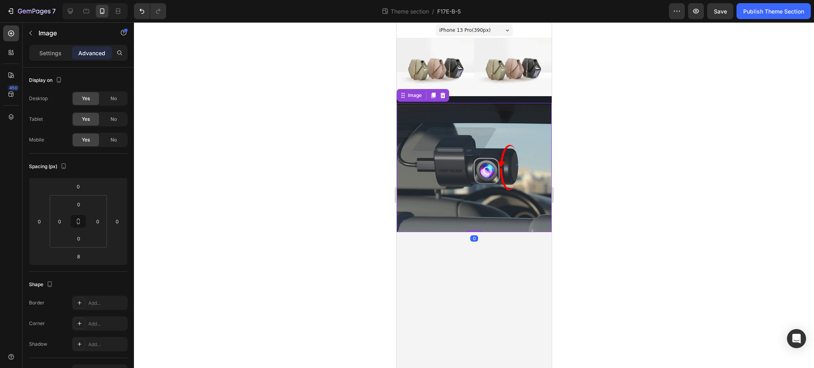
drag, startPoint x: 479, startPoint y: 234, endPoint x: 479, endPoint y: 228, distance: 5.2
click at [479, 228] on div "Image 0" at bounding box center [473, 167] width 155 height 129
type input "0"
click at [717, 15] on div "Save" at bounding box center [720, 11] width 13 height 8
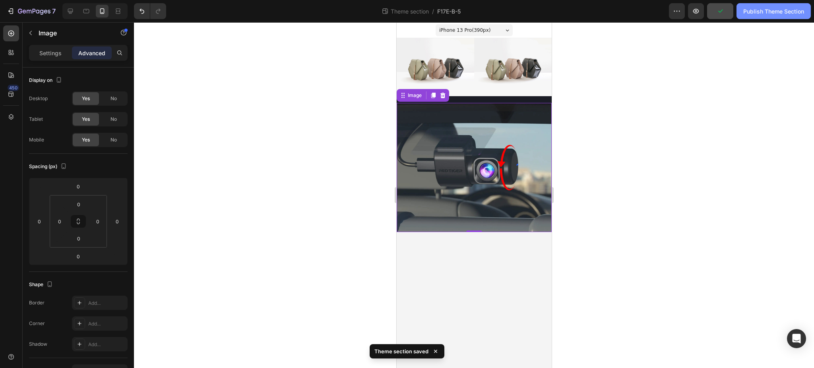
click at [770, 7] on div "Publish Theme Section" at bounding box center [773, 11] width 61 height 8
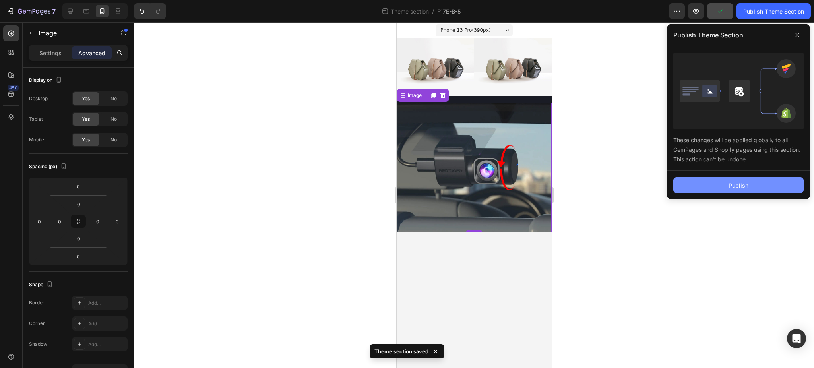
click at [751, 181] on button "Publish" at bounding box center [738, 185] width 130 height 16
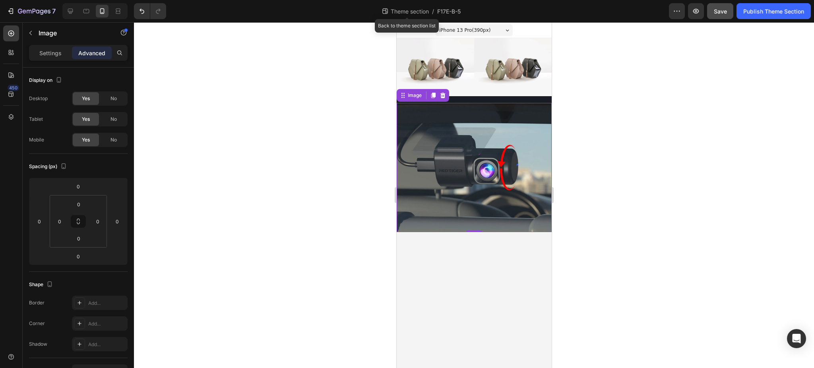
click at [408, 12] on span "Theme section" at bounding box center [409, 11] width 41 height 8
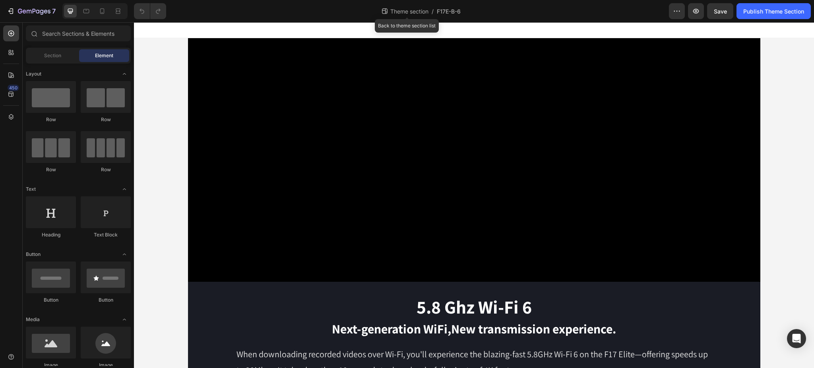
click at [412, 15] on div "Theme section /" at bounding box center [407, 11] width 53 height 13
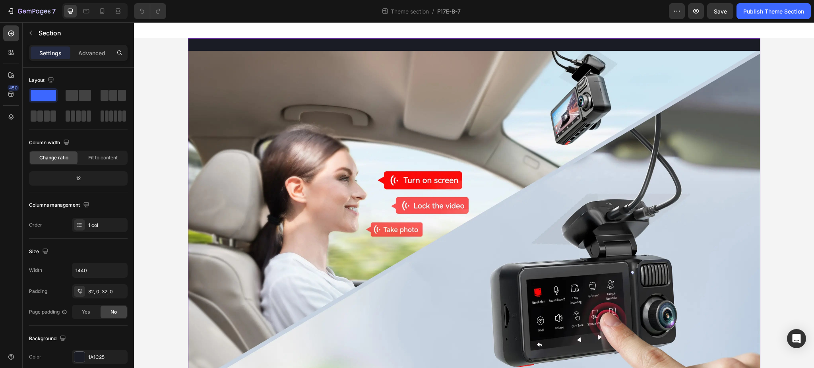
click at [470, 40] on div "Image 24H Parking Monitor Heading Row The F17 Elite automatically enters parkin…" at bounding box center [474, 258] width 572 height 440
click at [108, 49] on div "Advanced" at bounding box center [92, 52] width 40 height 13
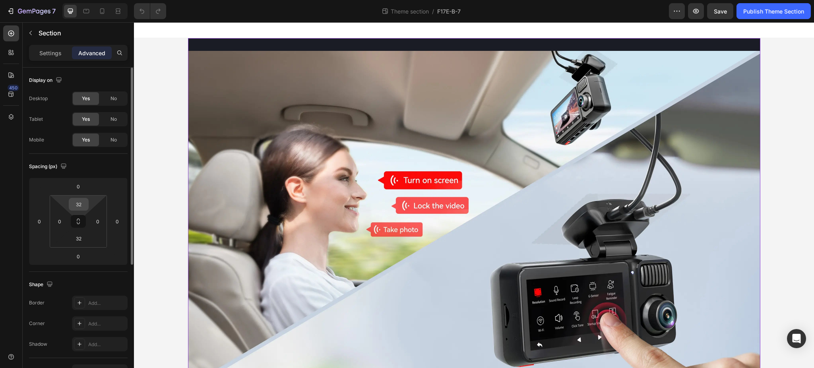
click at [83, 203] on input "32" at bounding box center [79, 204] width 16 height 12
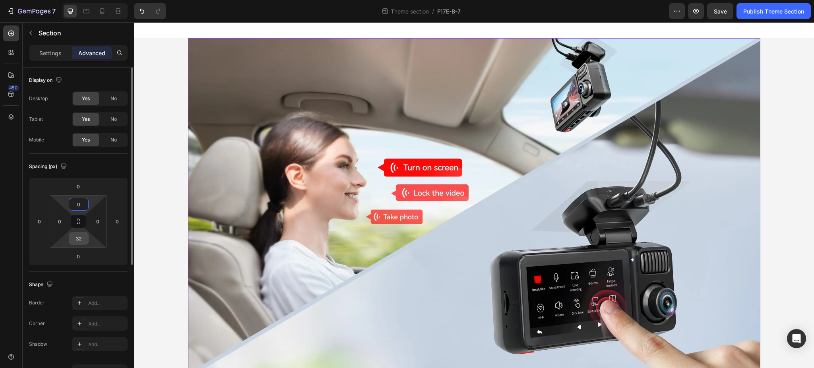
type input "0"
click at [80, 239] on input "32" at bounding box center [79, 238] width 16 height 12
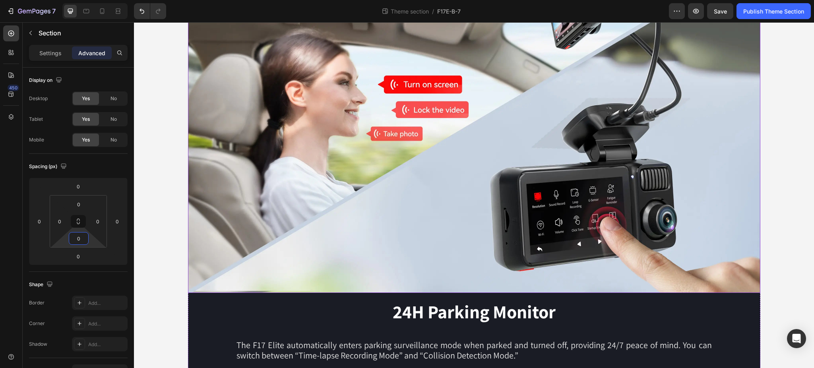
scroll to position [84, 0]
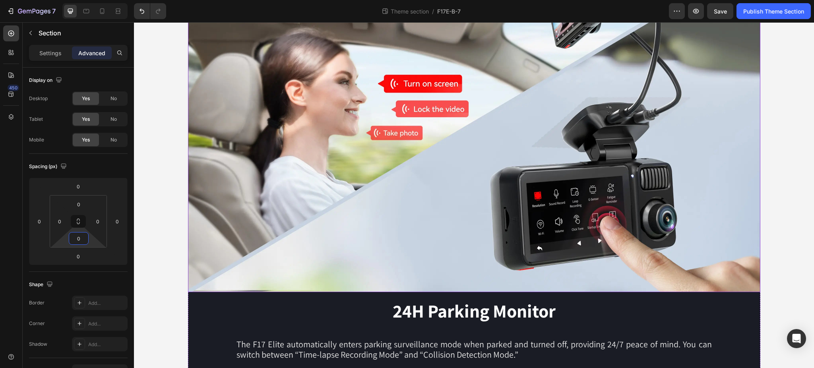
type input "0"
click at [716, 21] on div "7 Theme section / F17E-B-7 Preview Save Publish Theme Section" at bounding box center [407, 11] width 814 height 23
click at [720, 11] on span "Save" at bounding box center [720, 11] width 13 height 7
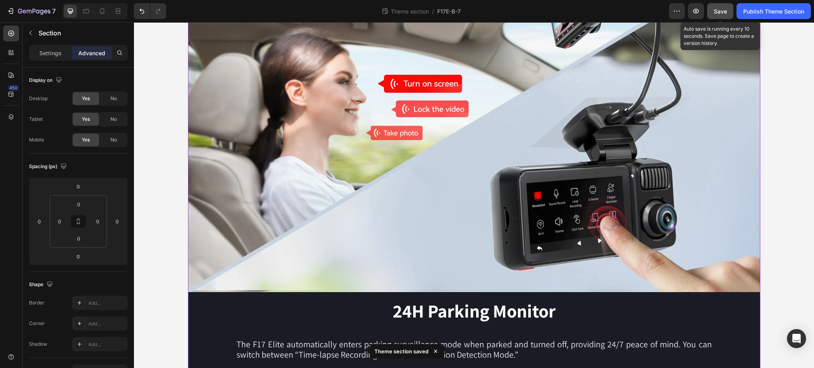
click at [723, 11] on span "Save" at bounding box center [720, 11] width 13 height 7
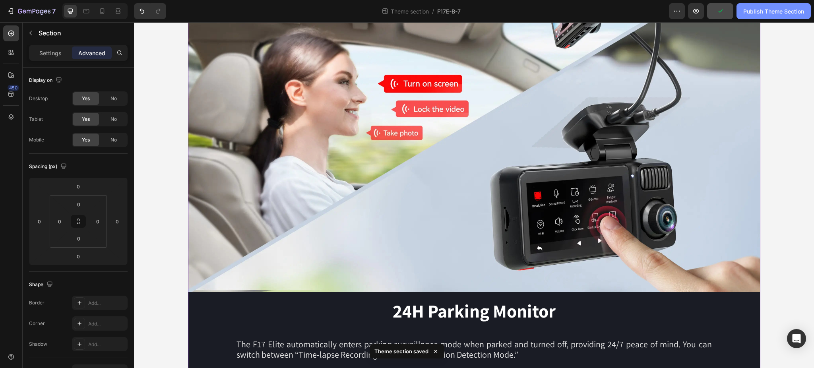
click at [760, 12] on div "Publish Theme Section" at bounding box center [773, 11] width 61 height 8
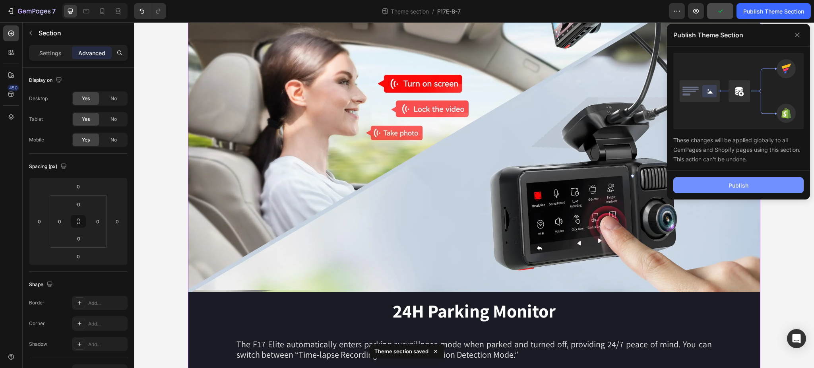
click at [763, 186] on button "Publish" at bounding box center [738, 185] width 130 height 16
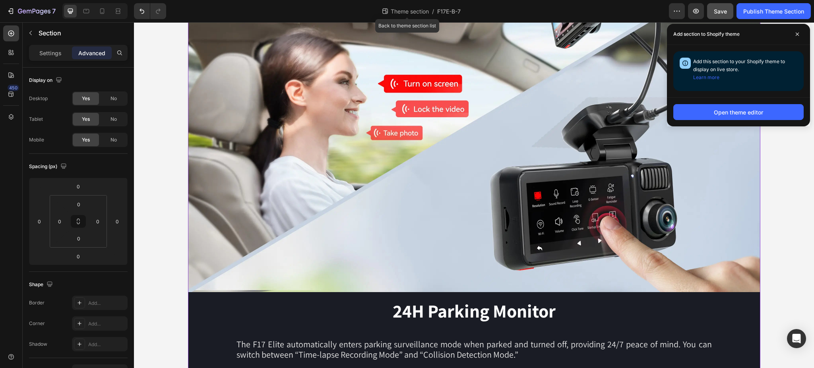
click at [414, 10] on span "Theme section" at bounding box center [409, 11] width 41 height 8
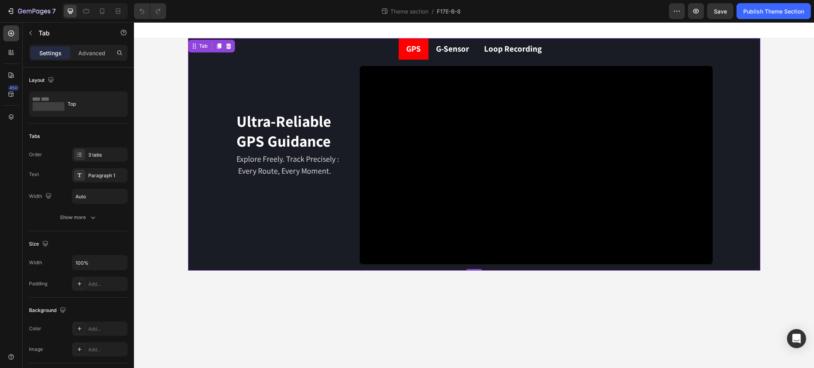
click at [193, 263] on div "Ultra-Reliable GPS Guidance Heading Explore Freely. Track Precisely : Every Rou…" at bounding box center [474, 165] width 572 height 211
click at [361, 44] on ul "GPS G-Sensor Loop Recording" at bounding box center [474, 48] width 572 height 21
click at [104, 50] on p "Advanced" at bounding box center [91, 53] width 27 height 8
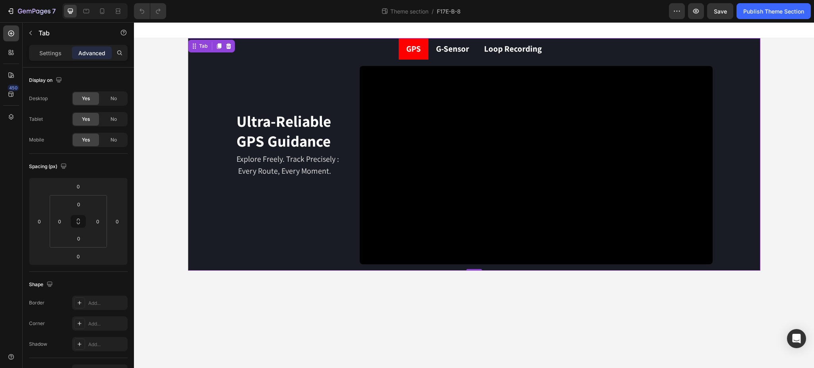
click at [354, 42] on ul "GPS G-Sensor Loop Recording" at bounding box center [474, 48] width 572 height 21
click at [8, 113] on icon at bounding box center [11, 117] width 8 height 8
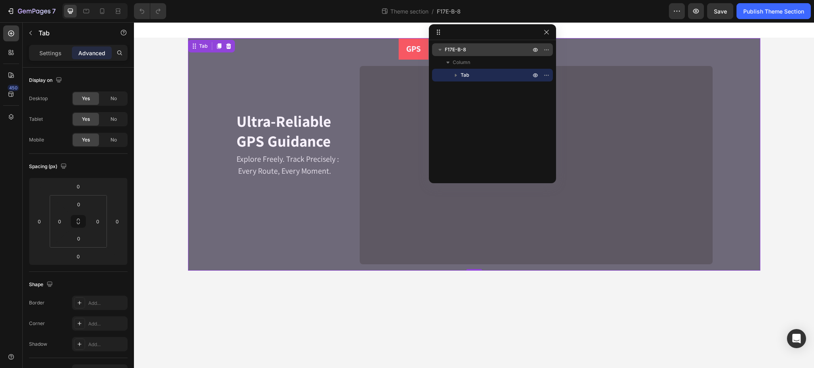
click at [461, 48] on span "F17E-B-8" at bounding box center [455, 50] width 21 height 8
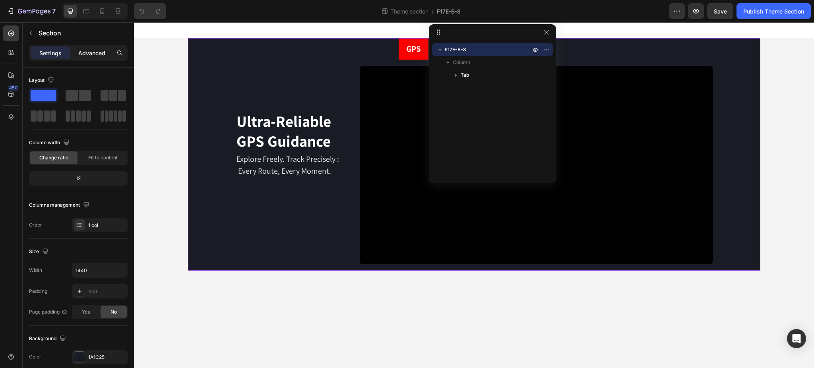
click at [93, 53] on p "Advanced" at bounding box center [91, 53] width 27 height 8
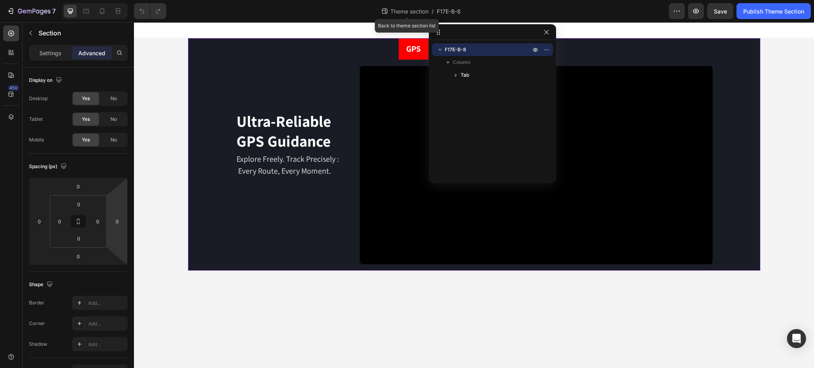
click at [410, 11] on span "Theme section" at bounding box center [409, 11] width 41 height 8
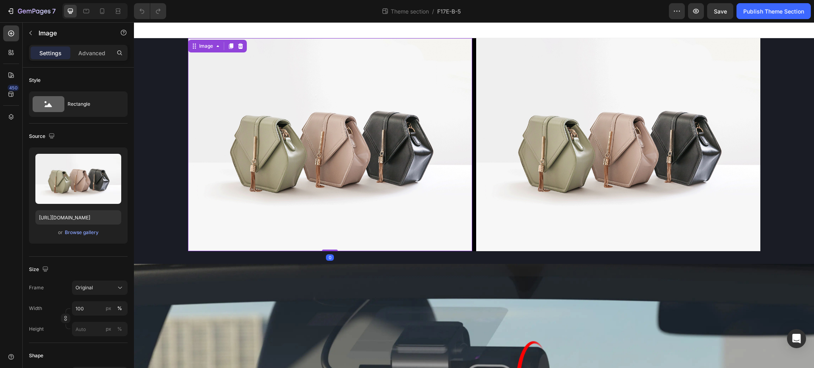
click at [434, 89] on img at bounding box center [330, 144] width 284 height 213
click at [99, 9] on icon at bounding box center [102, 11] width 8 height 8
